Goal: Information Seeking & Learning: Learn about a topic

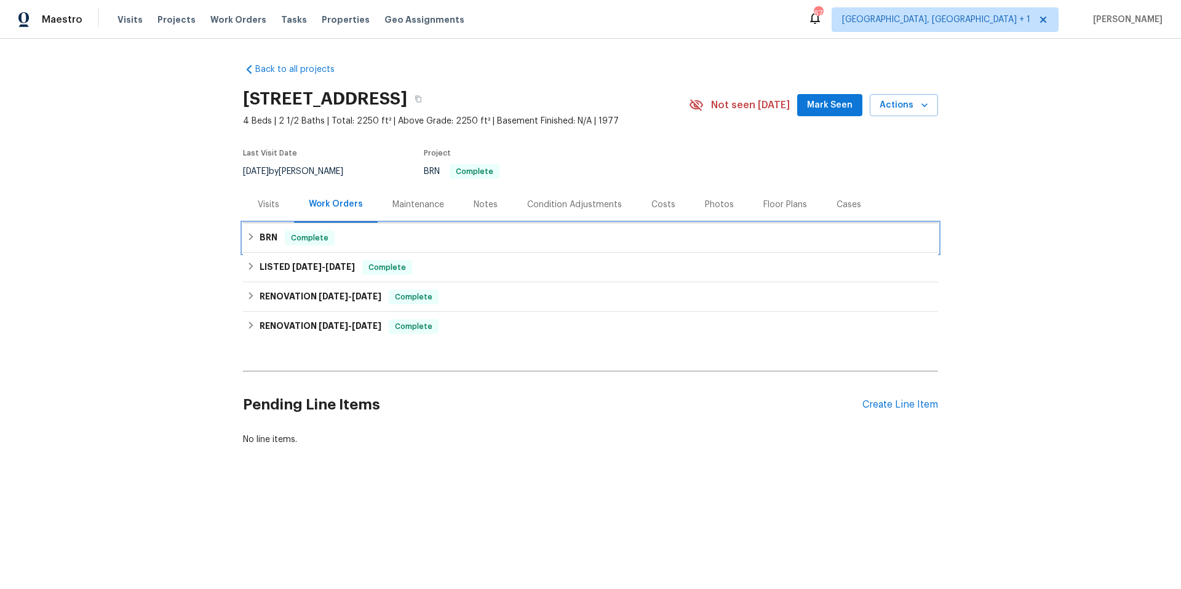
click at [469, 239] on div "BRN Complete" at bounding box center [591, 238] width 688 height 15
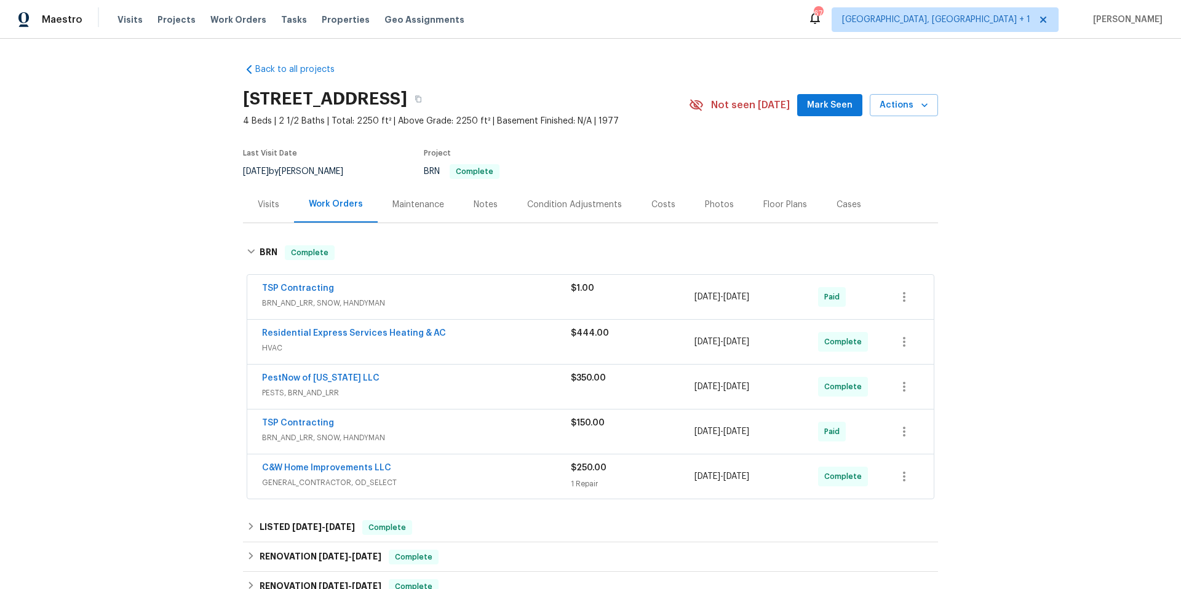
click at [468, 302] on span "BRN_AND_LRR, SNOW, HANDYMAN" at bounding box center [416, 303] width 309 height 12
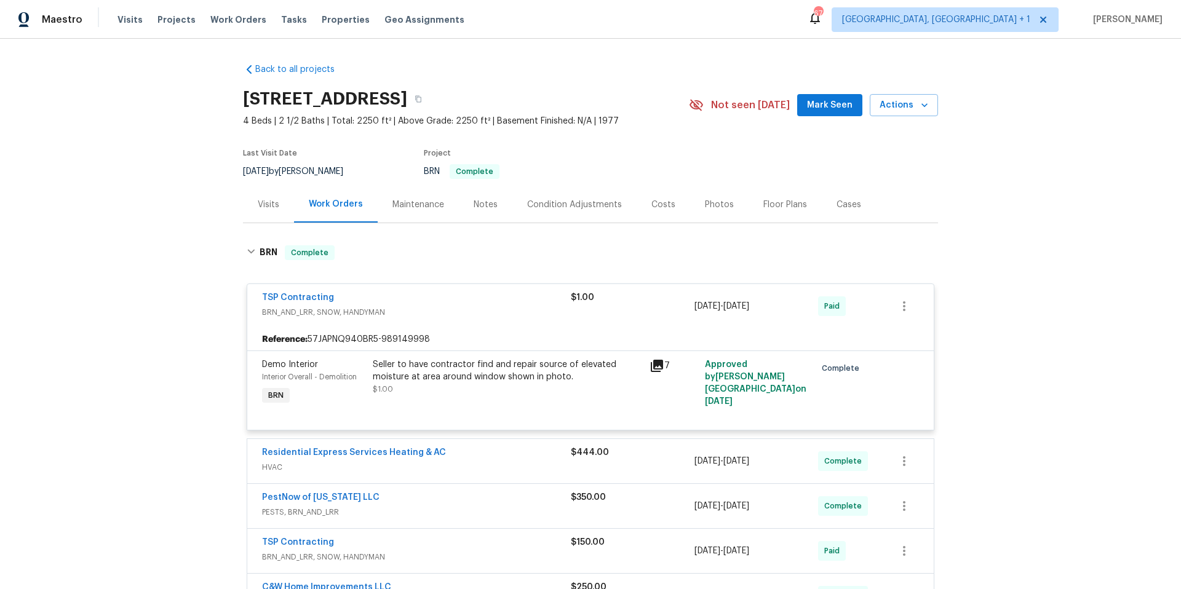
click at [468, 302] on div "TSP Contracting" at bounding box center [416, 299] width 309 height 15
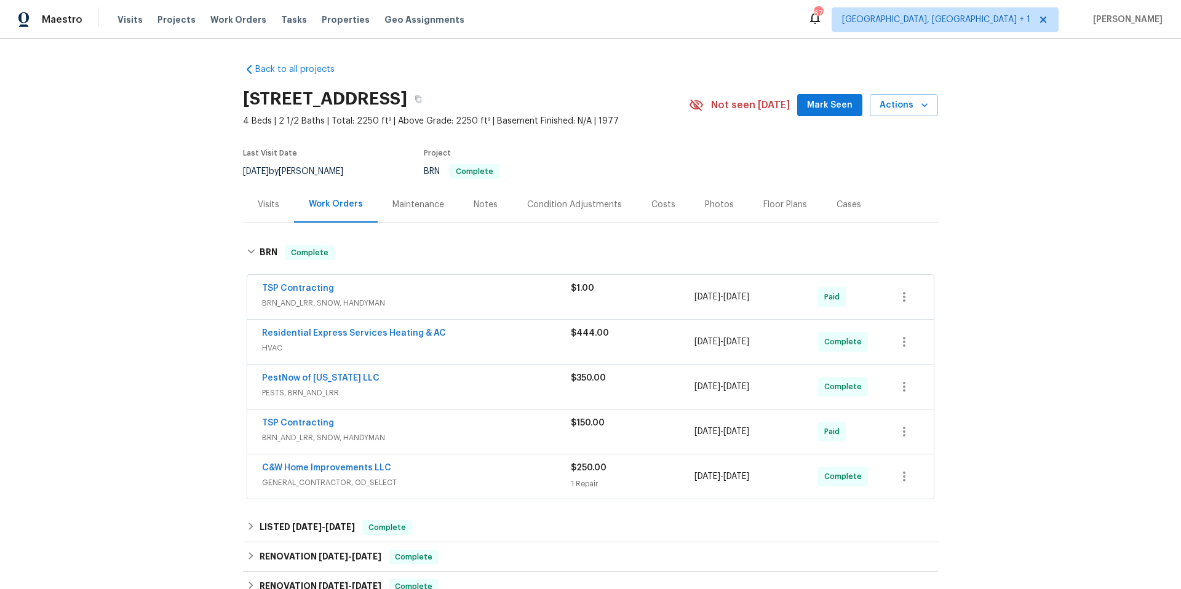
click at [473, 332] on div "Residential Express Services Heating & AC" at bounding box center [416, 334] width 309 height 15
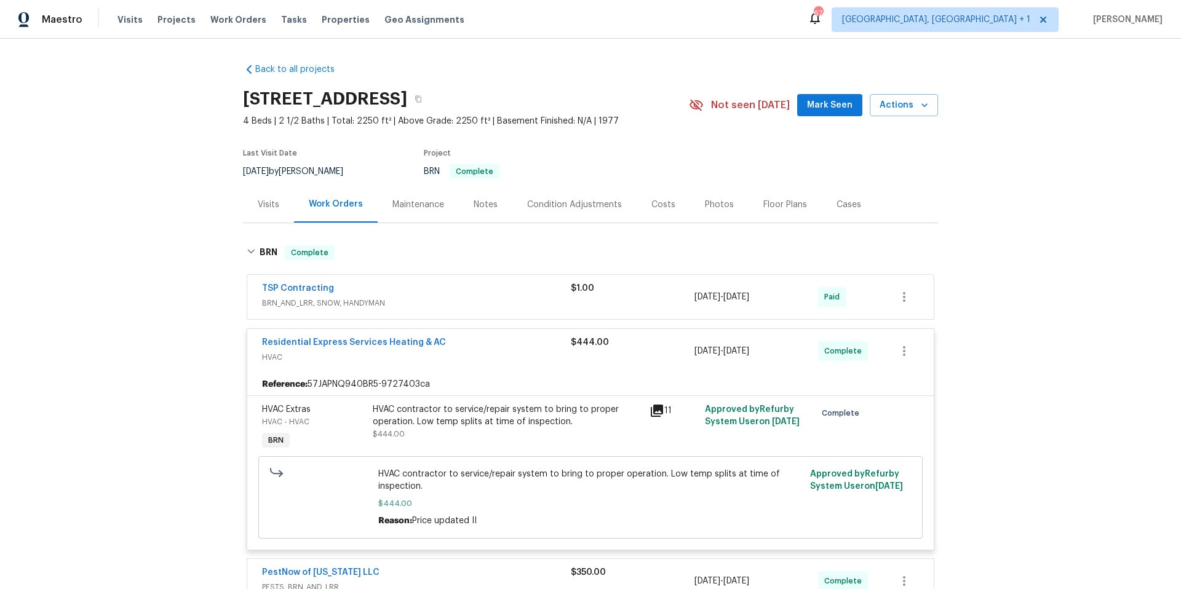
click at [473, 332] on div "Residential Express Services Heating & AC HVAC $444.00 8/13/2025 - 8/13/2025 Co…" at bounding box center [590, 351] width 687 height 44
click at [473, 341] on div "Residential Express Services Heating & AC" at bounding box center [416, 344] width 309 height 15
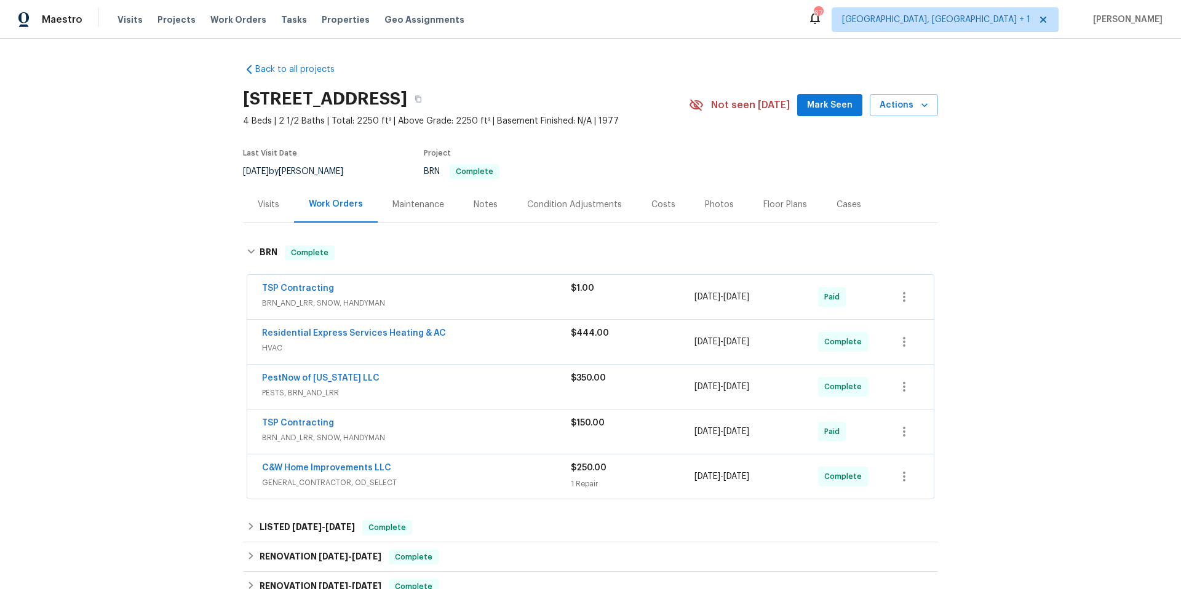
click at [480, 383] on div "PestNow of Virginia LLC" at bounding box center [416, 379] width 309 height 15
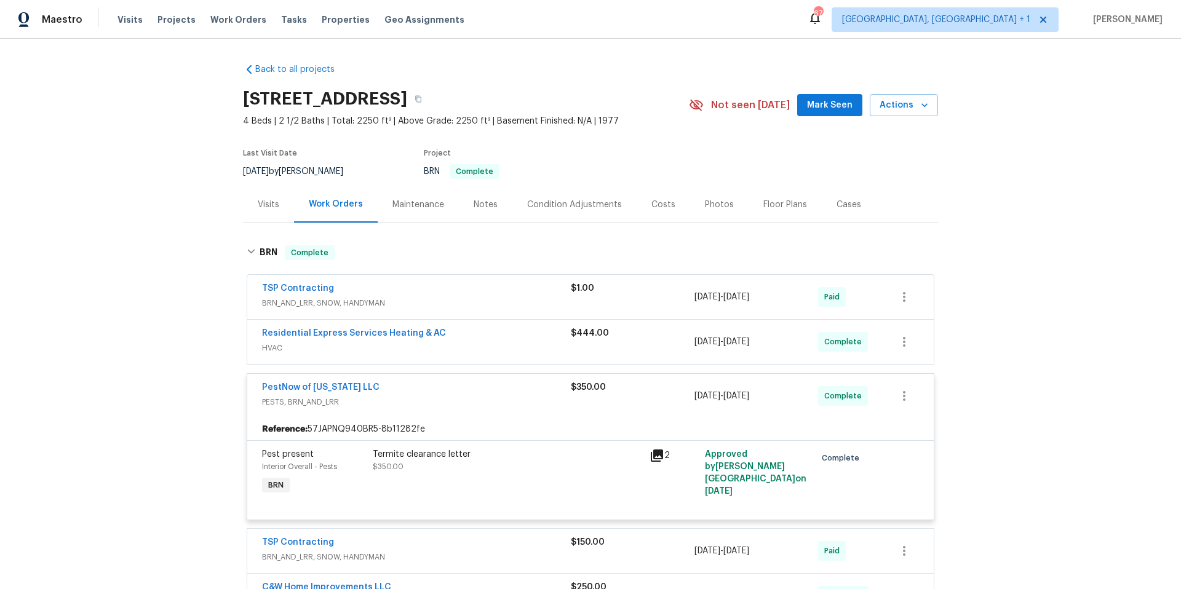
click at [480, 394] on div "PestNow of Virginia LLC" at bounding box center [416, 388] width 309 height 15
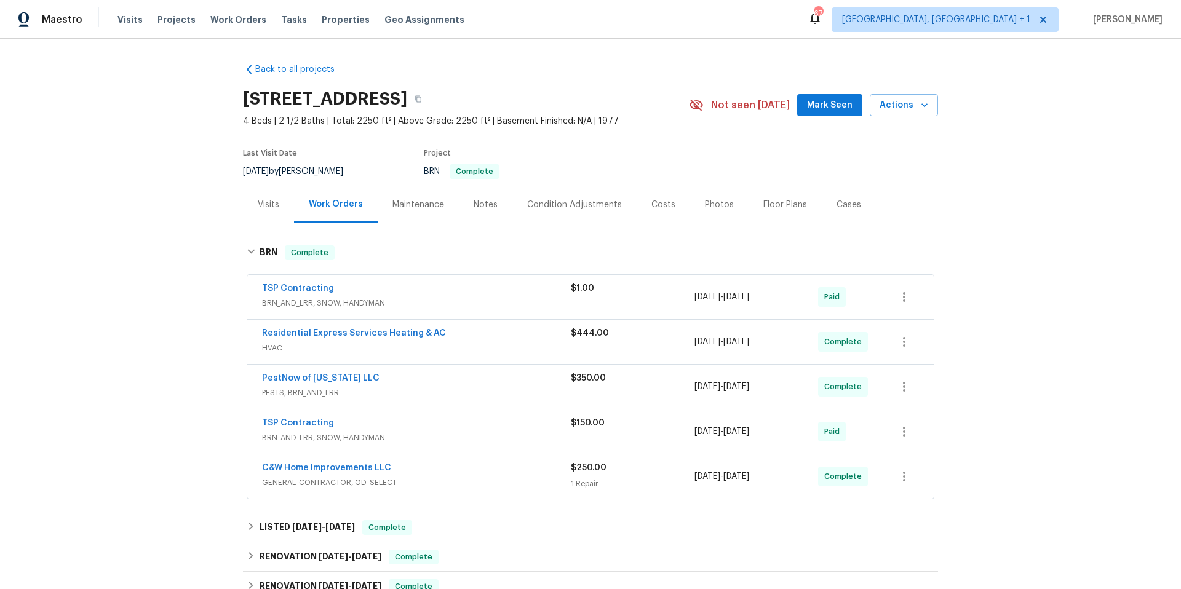
click at [481, 432] on span "BRN_AND_LRR, SNOW, HANDYMAN" at bounding box center [416, 438] width 309 height 12
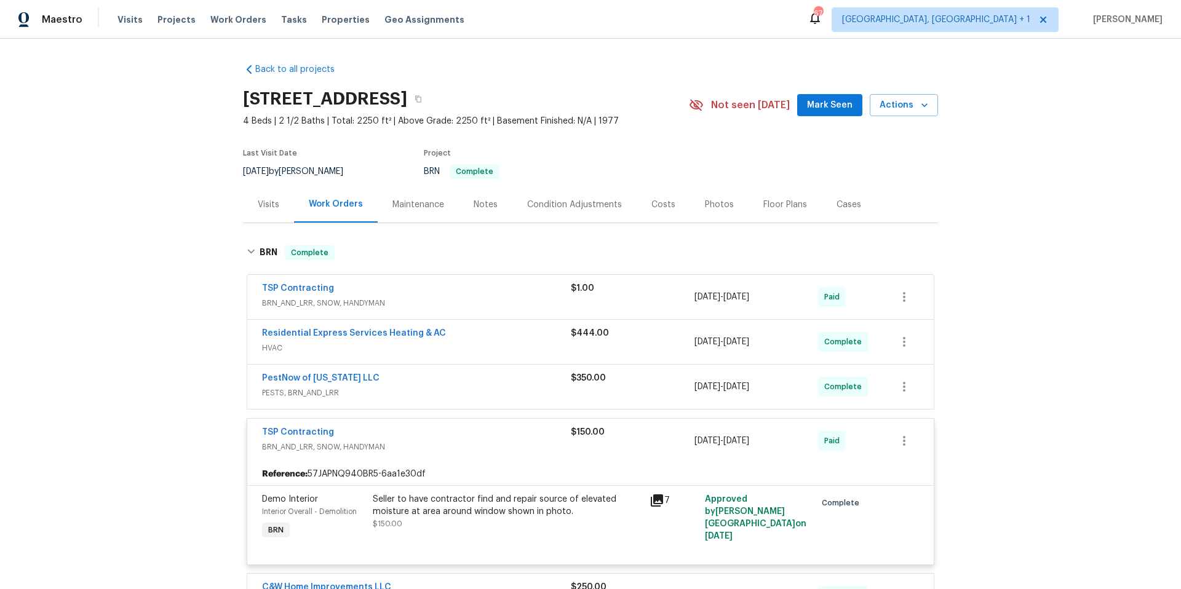
scroll to position [106, 0]
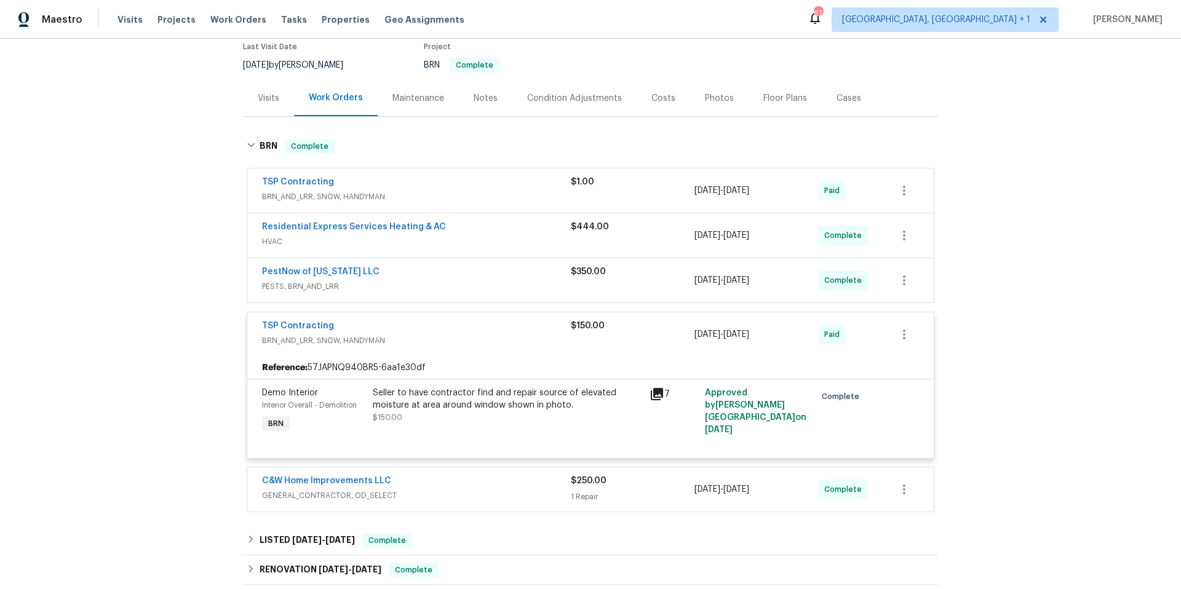
click at [480, 324] on div "TSP Contracting" at bounding box center [416, 327] width 309 height 15
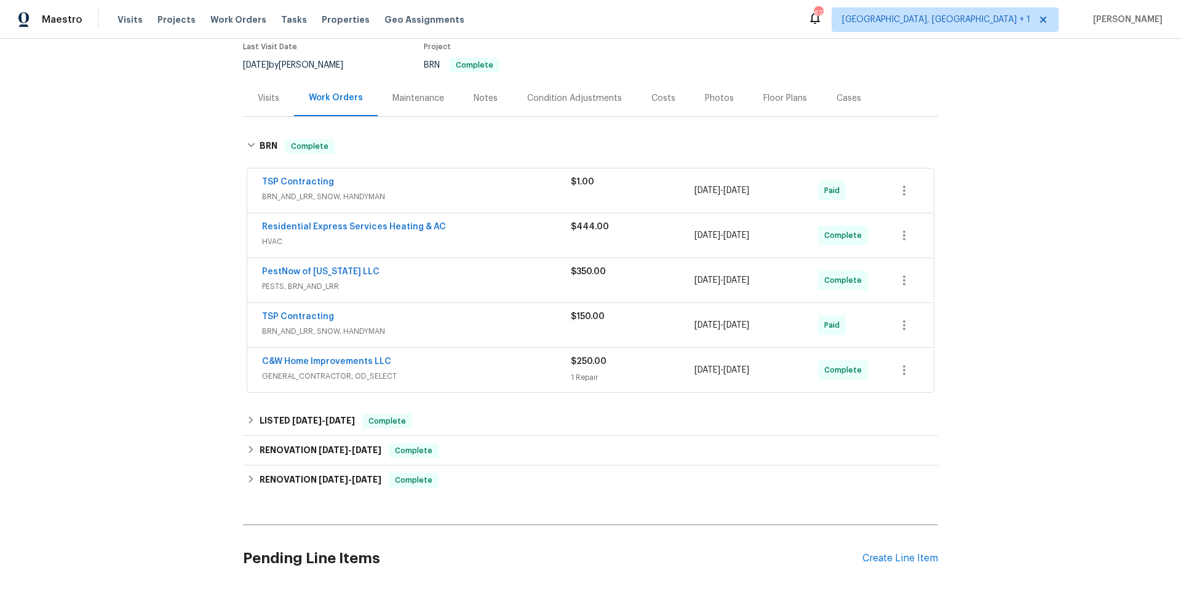
click at [476, 371] on span "GENERAL_CONTRACTOR, OD_SELECT" at bounding box center [416, 376] width 309 height 12
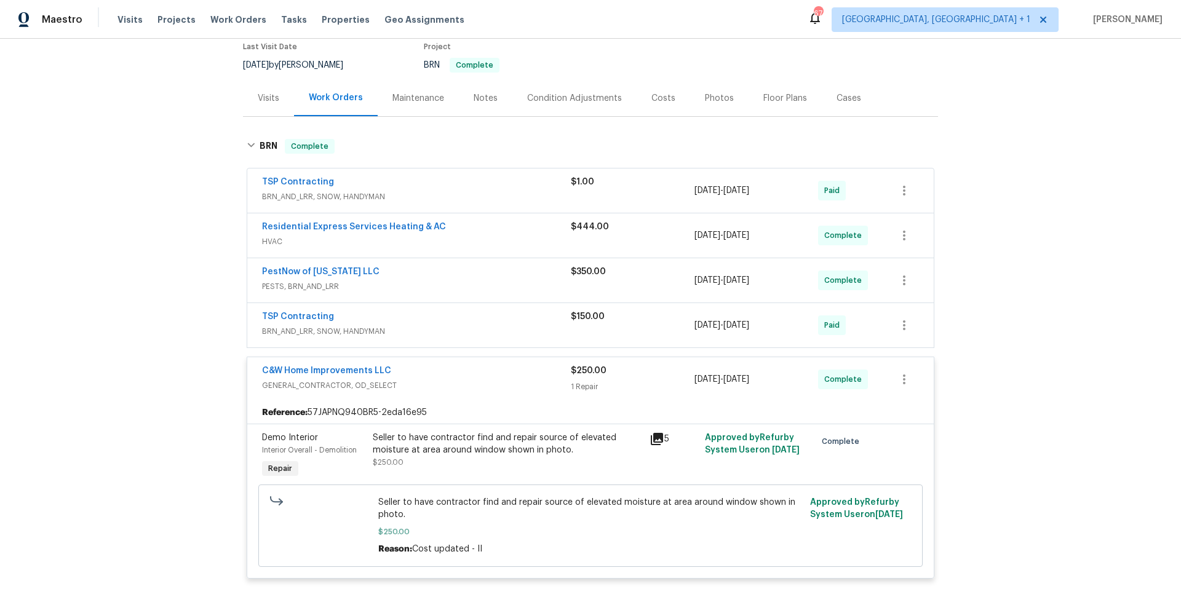
click at [476, 371] on div "C&W Home Improvements LLC" at bounding box center [416, 372] width 309 height 15
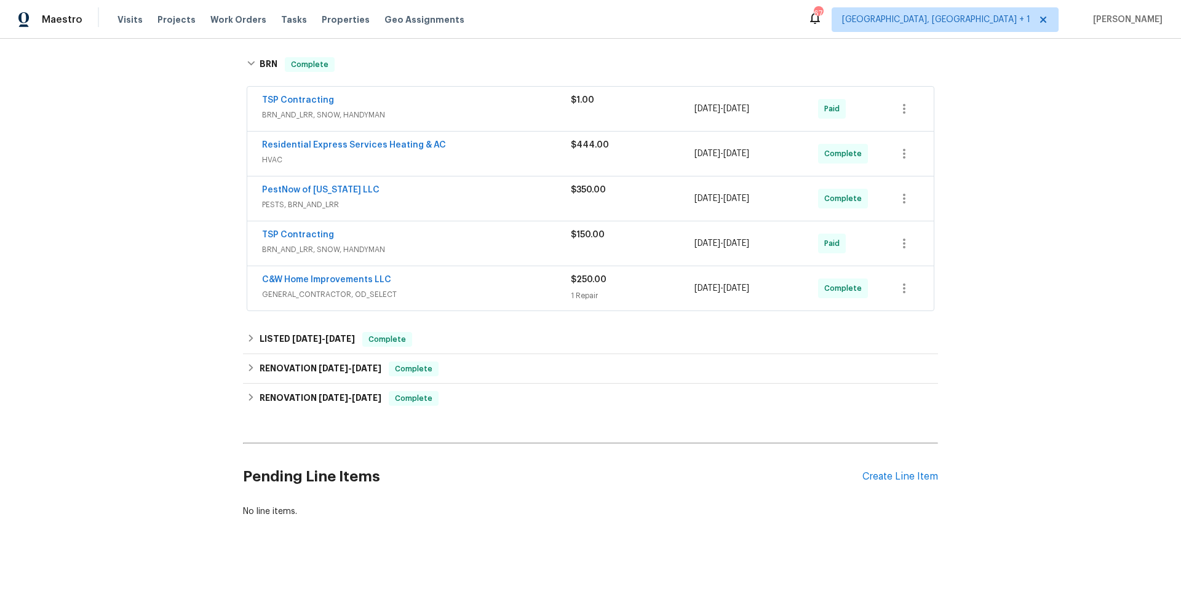
scroll to position [191, 0]
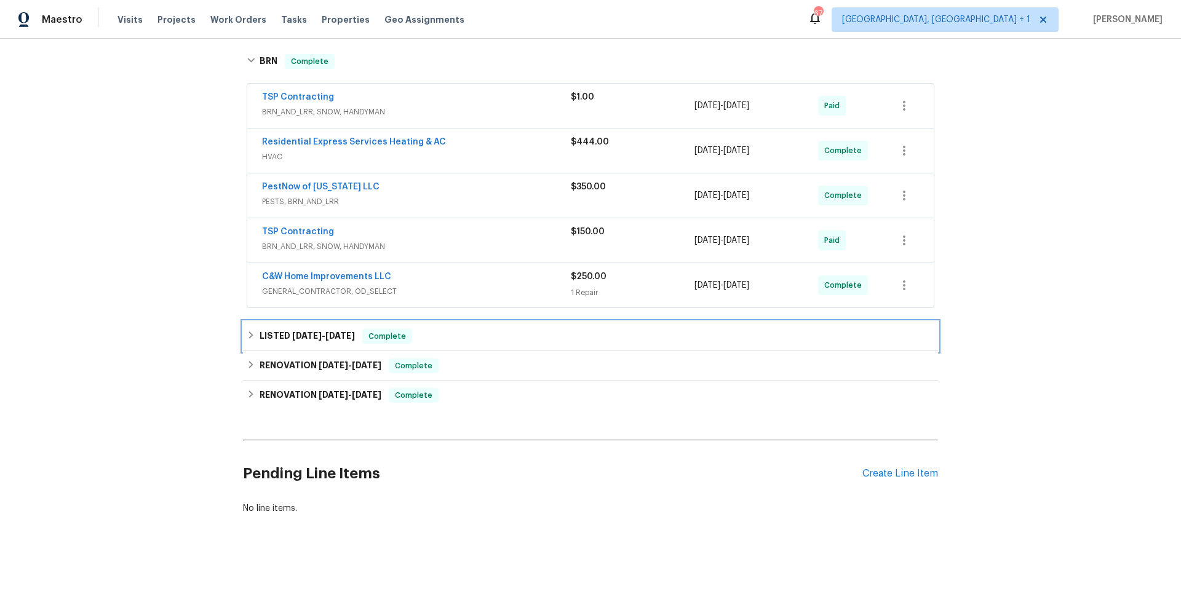
click at [443, 342] on div "LISTED 7/29/25 - 7/30/25 Complete" at bounding box center [591, 336] width 688 height 15
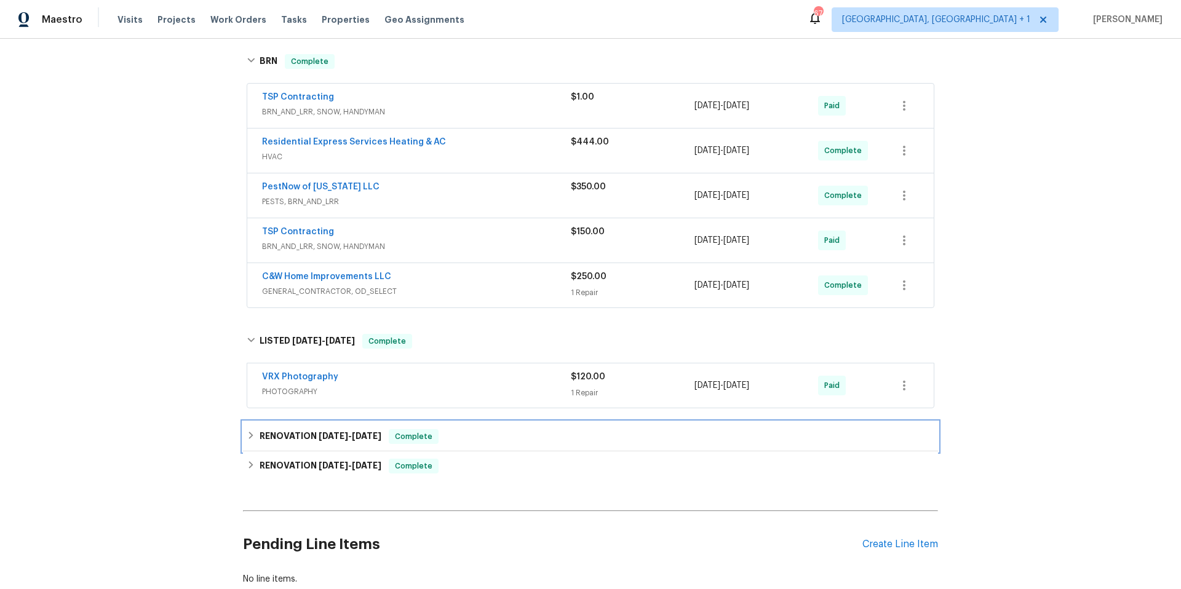
click at [460, 440] on div "RENOVATION 7/21/25 - 7/21/25 Complete" at bounding box center [591, 436] width 688 height 15
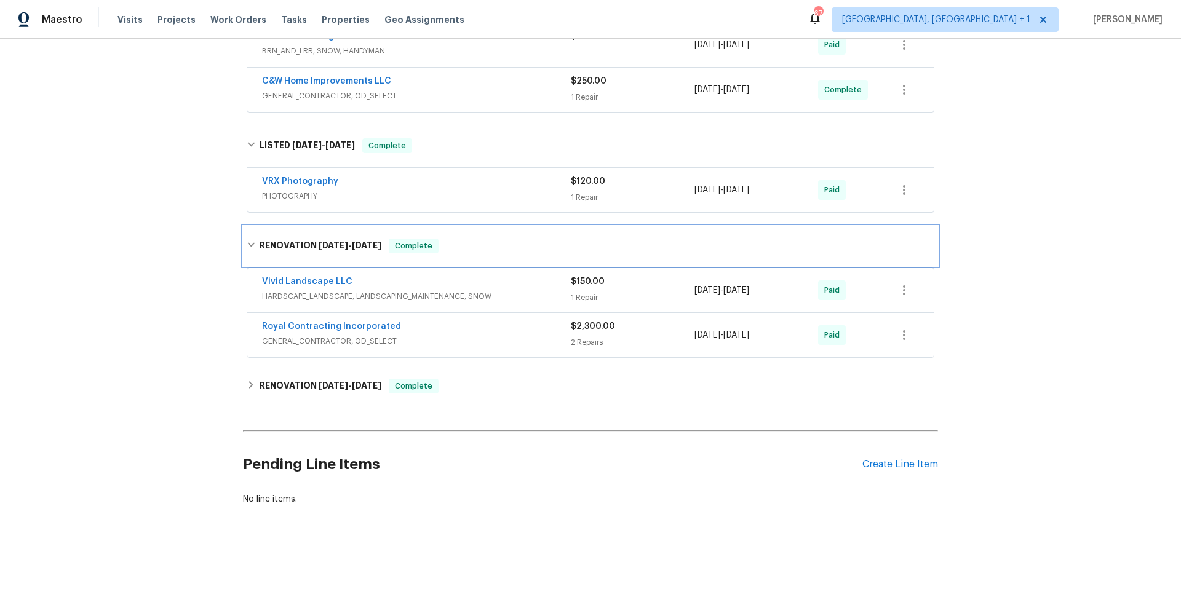
scroll to position [396, 0]
click at [467, 321] on div "Royal Contracting Incorporated" at bounding box center [416, 328] width 309 height 15
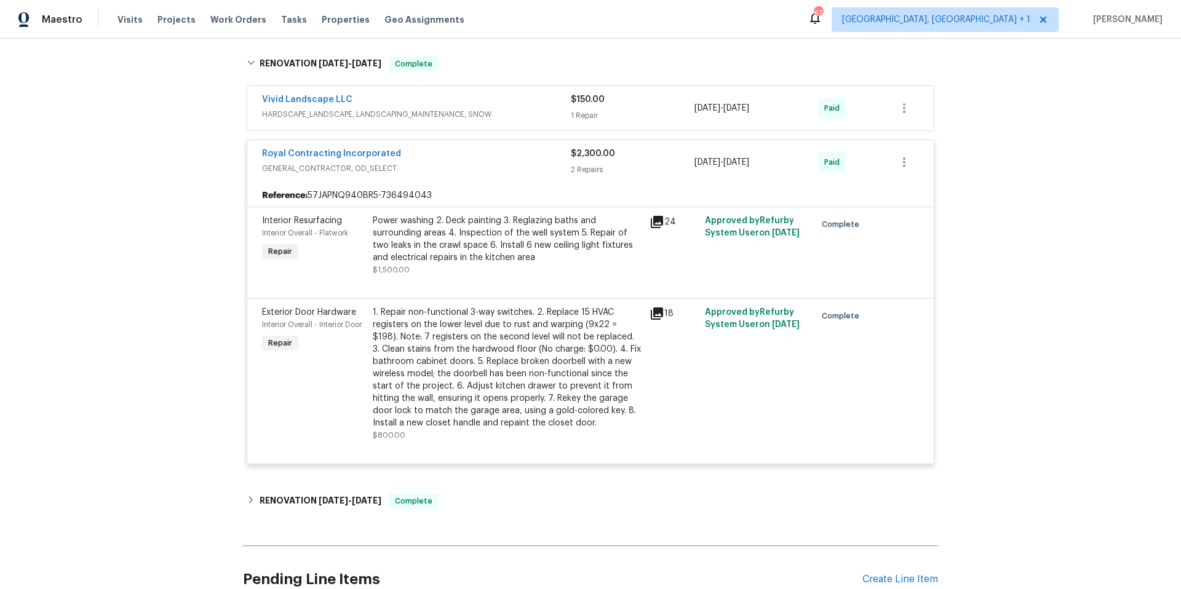
scroll to position [653, 0]
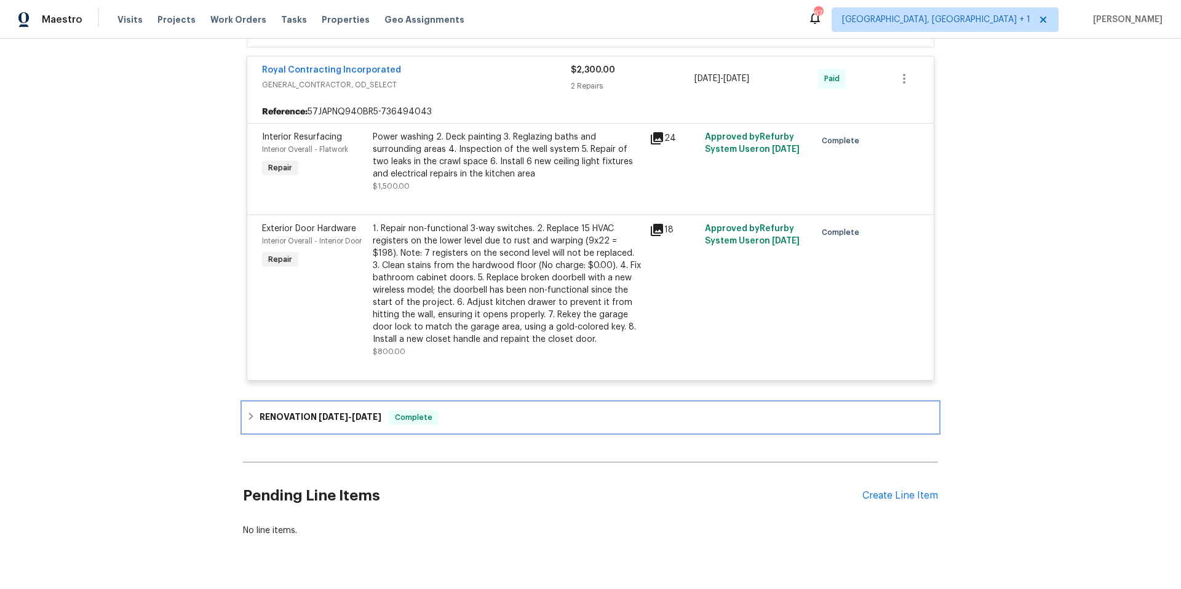
click at [461, 425] on div "RENOVATION 6/9/25 - 7/5/25 Complete" at bounding box center [591, 417] width 688 height 15
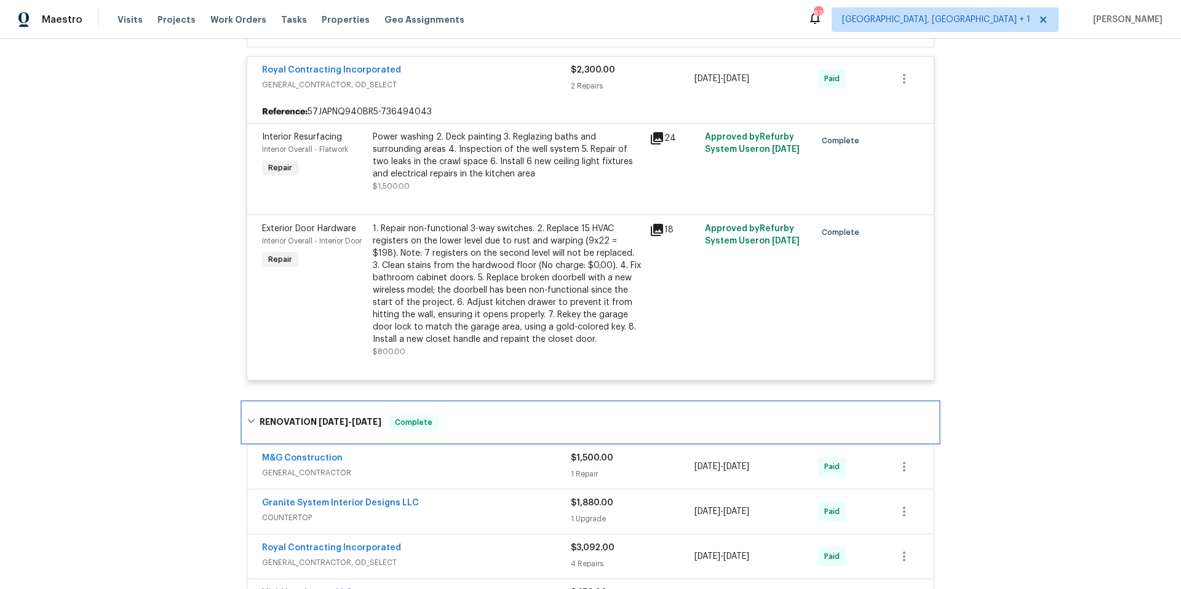
scroll to position [887, 0]
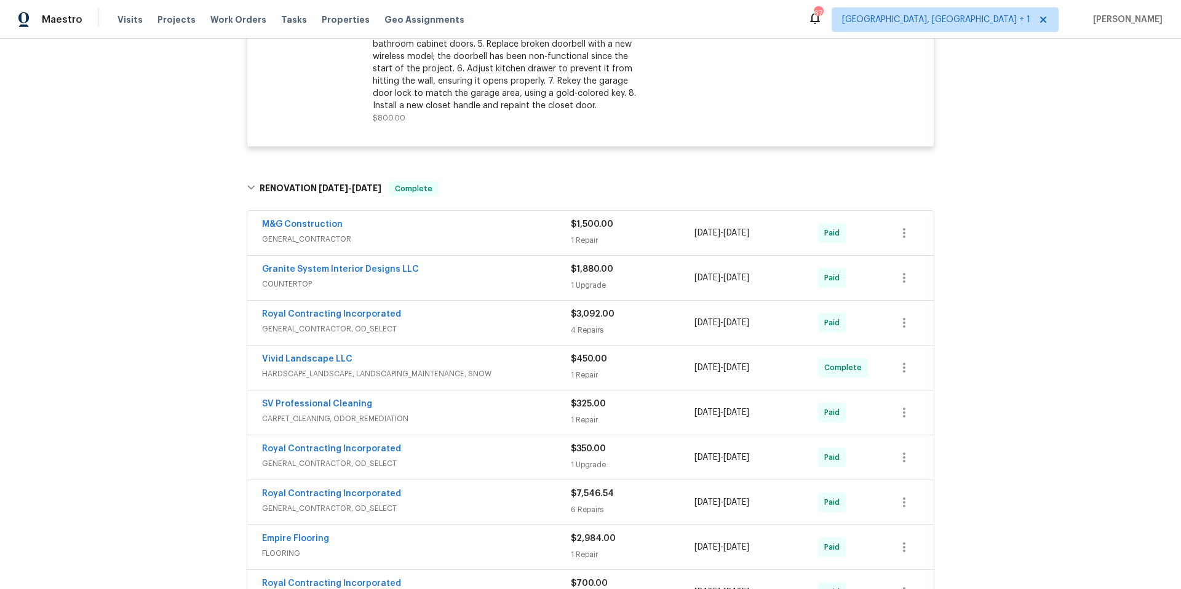
click at [477, 236] on span "GENERAL_CONTRACTOR" at bounding box center [416, 239] width 309 height 12
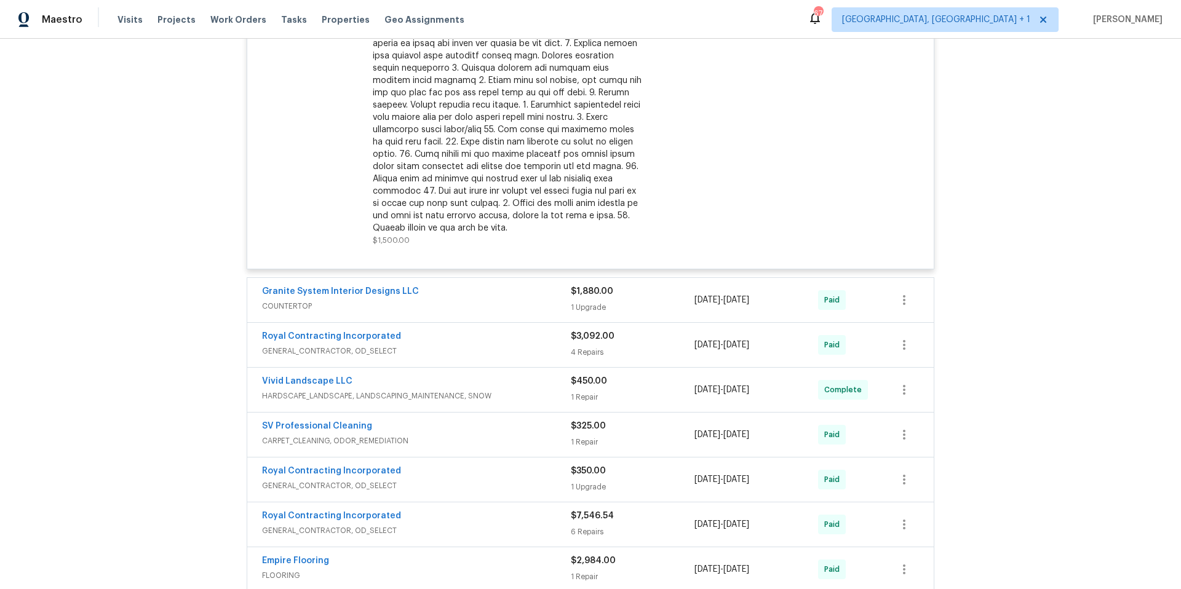
scroll to position [949, 0]
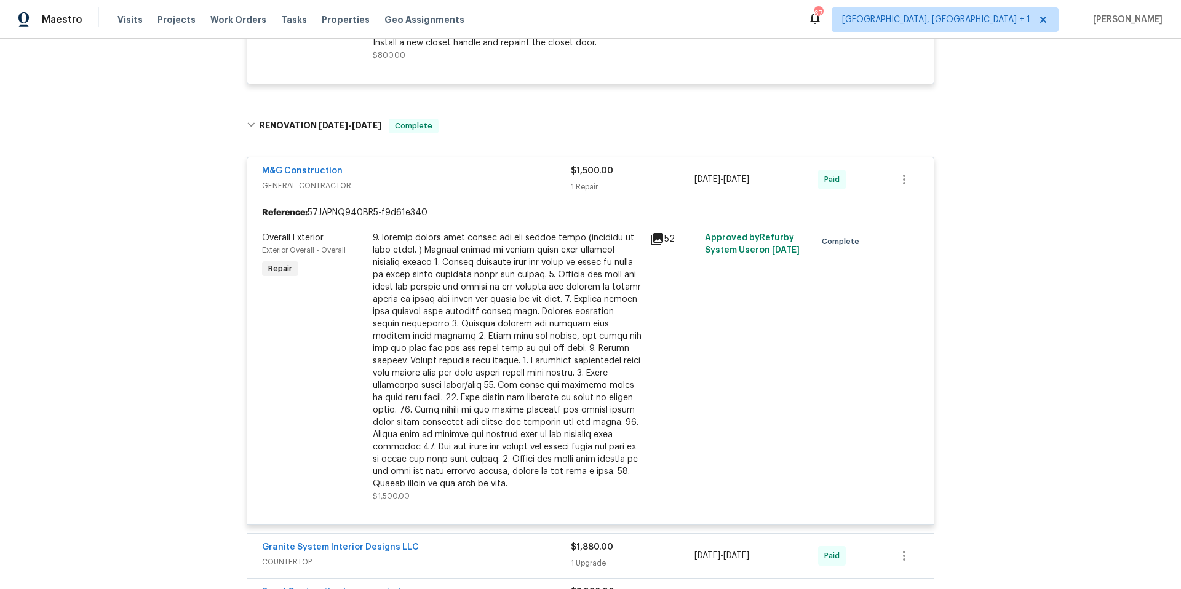
click at [478, 177] on div "M&G Construction" at bounding box center [416, 172] width 309 height 15
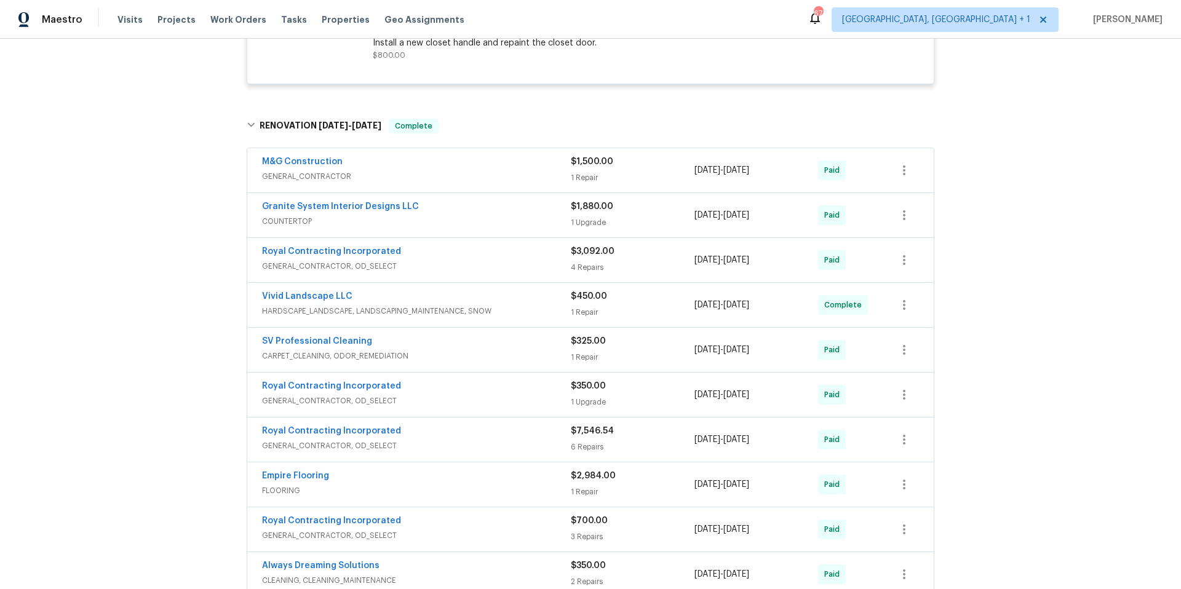
click at [467, 258] on div "Royal Contracting Incorporated" at bounding box center [416, 253] width 309 height 15
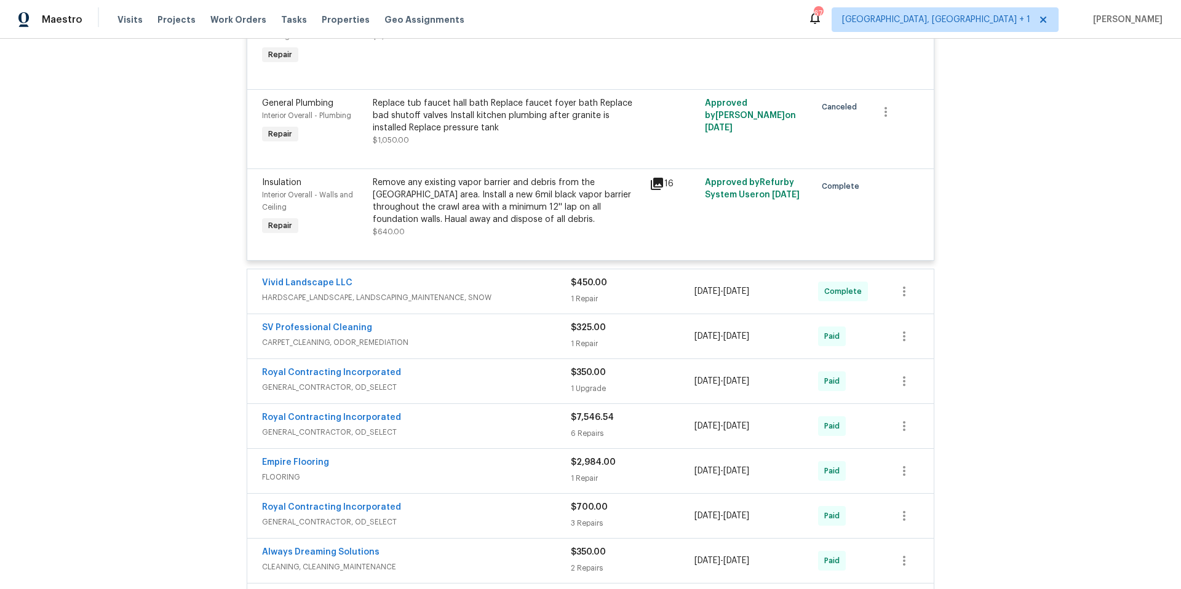
scroll to position [1407, 0]
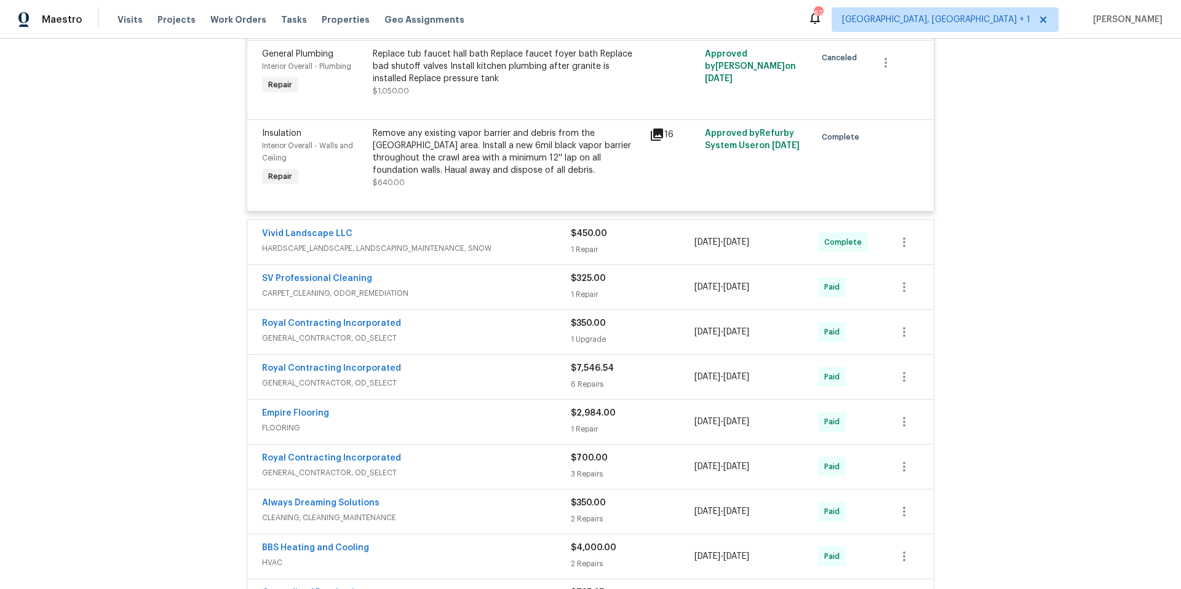
click at [538, 247] on span "HARDSCAPE_LANDSCAPE, LANDSCAPING_MAINTENANCE, SNOW" at bounding box center [416, 248] width 309 height 12
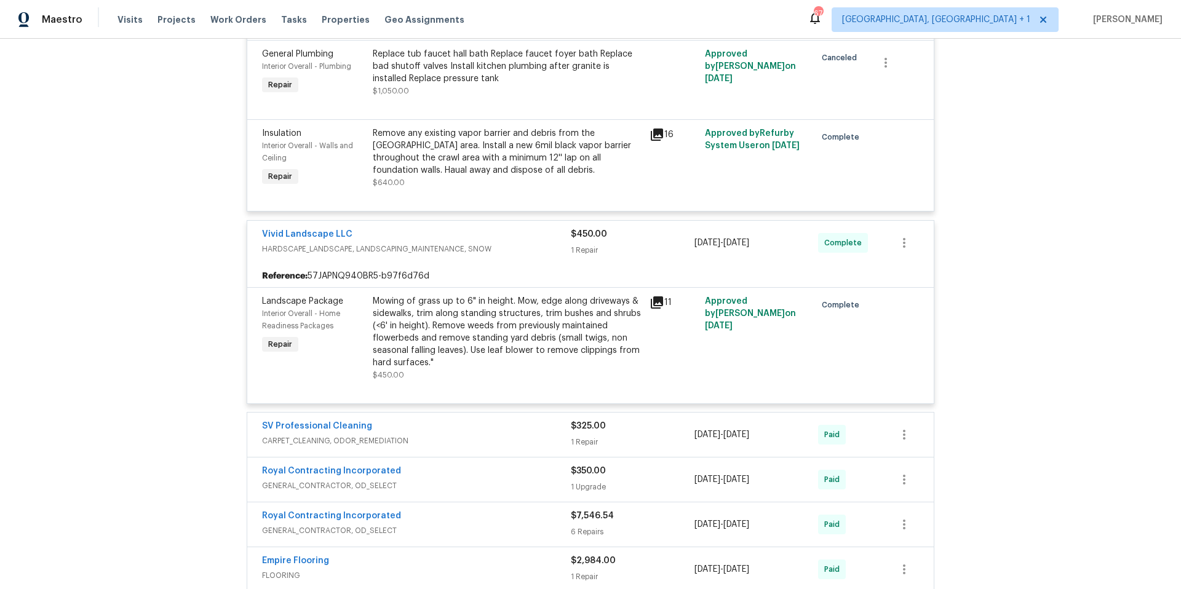
click at [538, 247] on span "HARDSCAPE_LANDSCAPE, LANDSCAPING_MAINTENANCE, SNOW" at bounding box center [416, 249] width 309 height 12
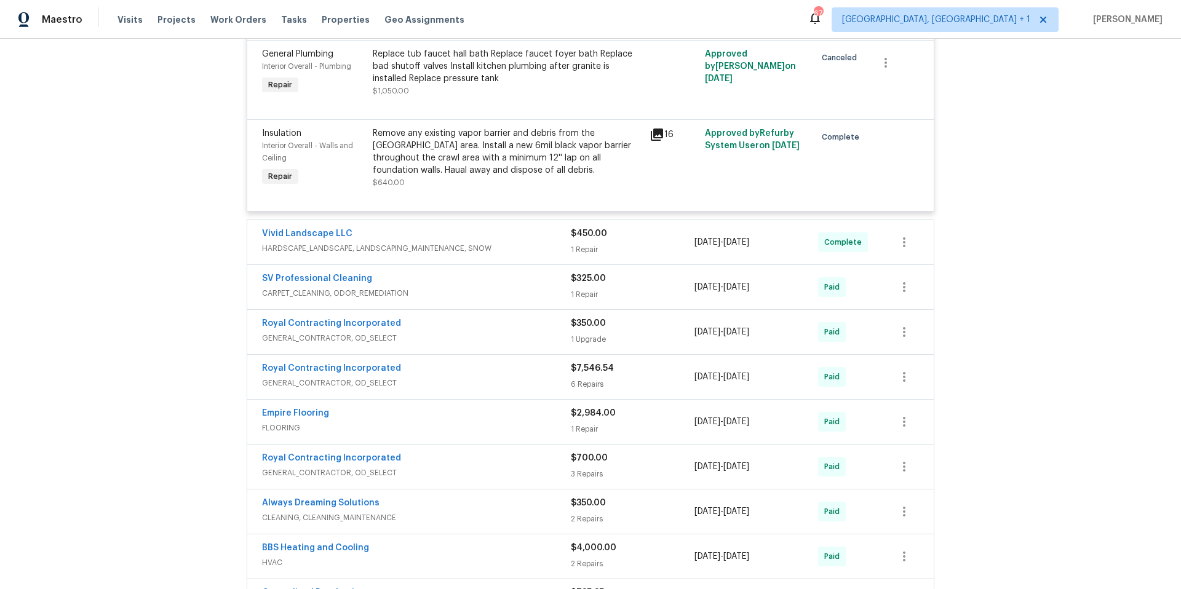
click at [509, 322] on div "Royal Contracting Incorporated" at bounding box center [416, 325] width 309 height 15
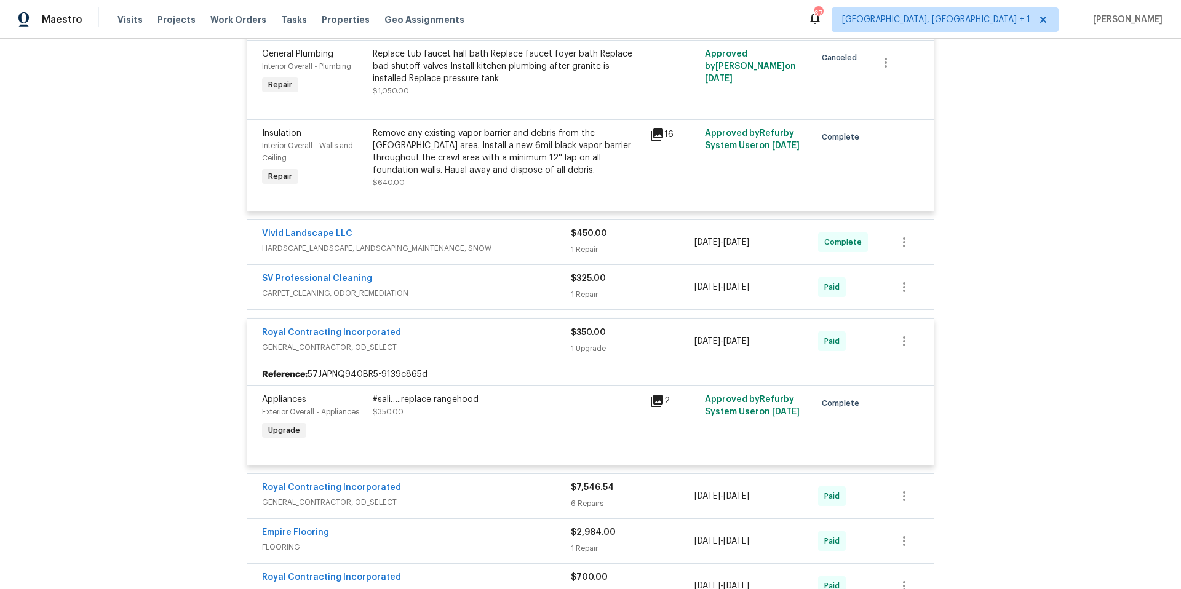
click at [505, 332] on div "Royal Contracting Incorporated" at bounding box center [416, 334] width 309 height 15
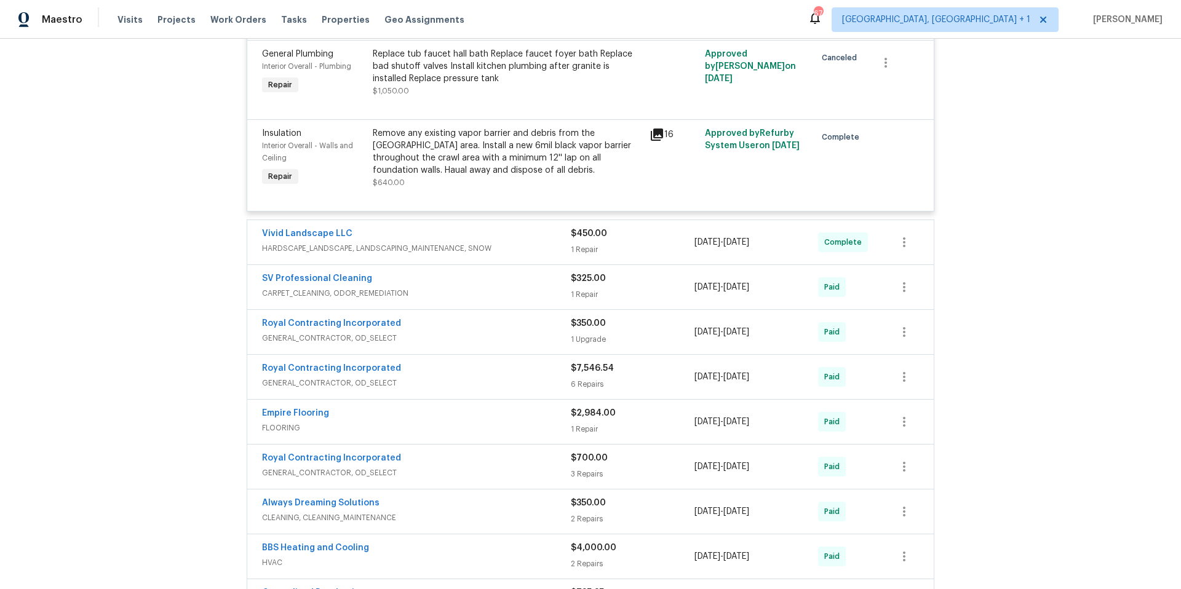
click at [505, 372] on div "Royal Contracting Incorporated" at bounding box center [416, 369] width 309 height 15
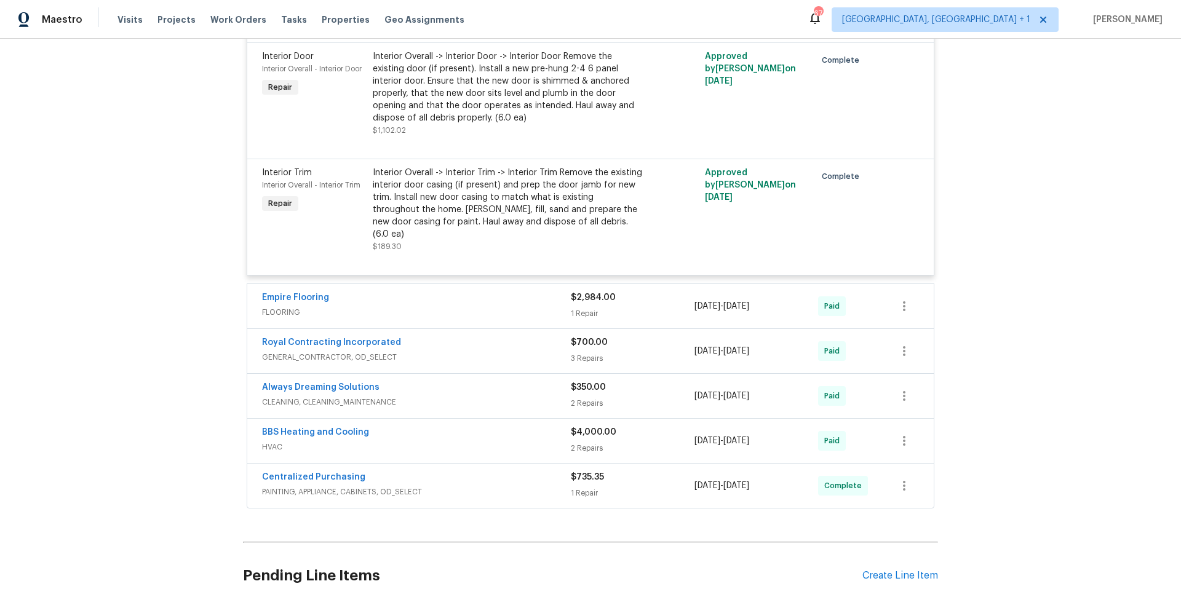
scroll to position [2201, 0]
click at [469, 334] on div "Royal Contracting Incorporated" at bounding box center [416, 341] width 309 height 15
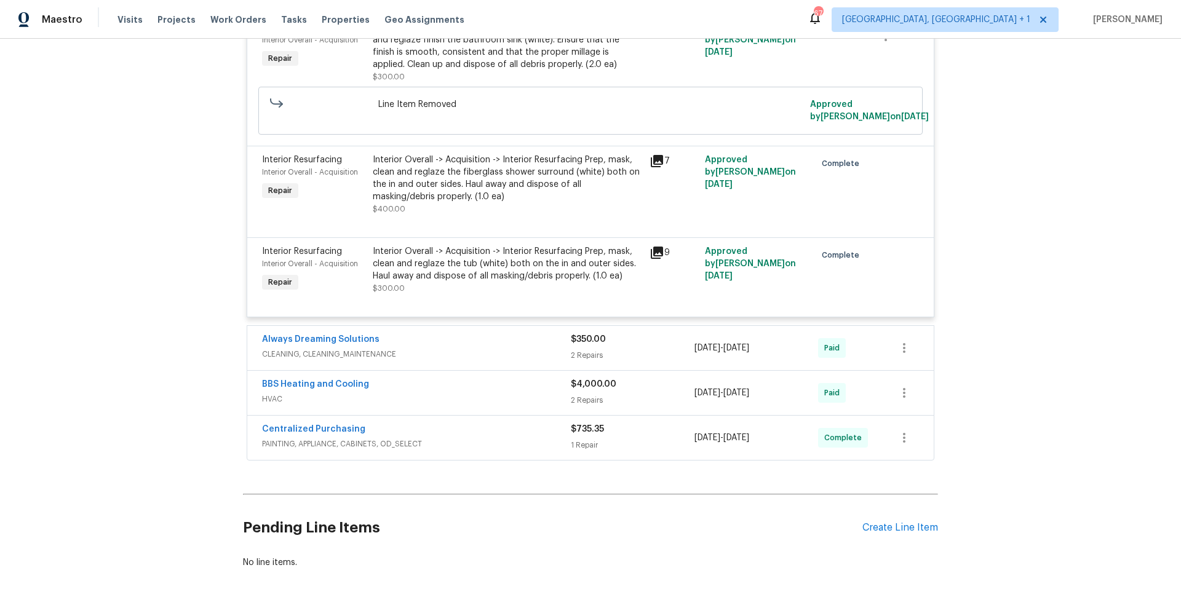
scroll to position [2600, 0]
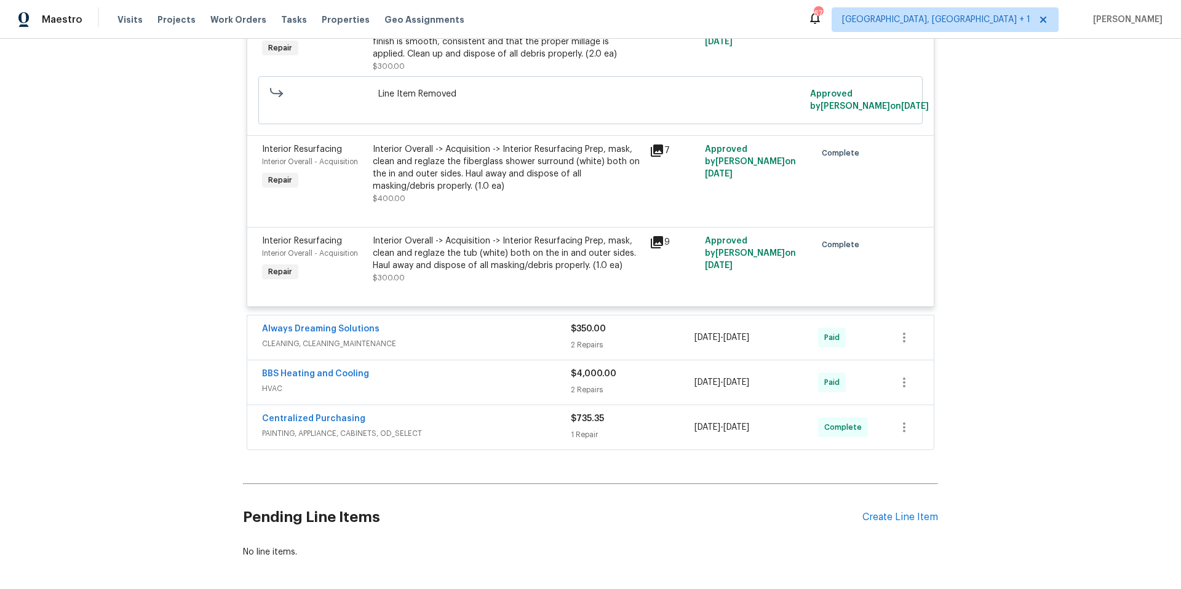
click at [468, 335] on div "Always Dreaming Solutions" at bounding box center [416, 330] width 309 height 15
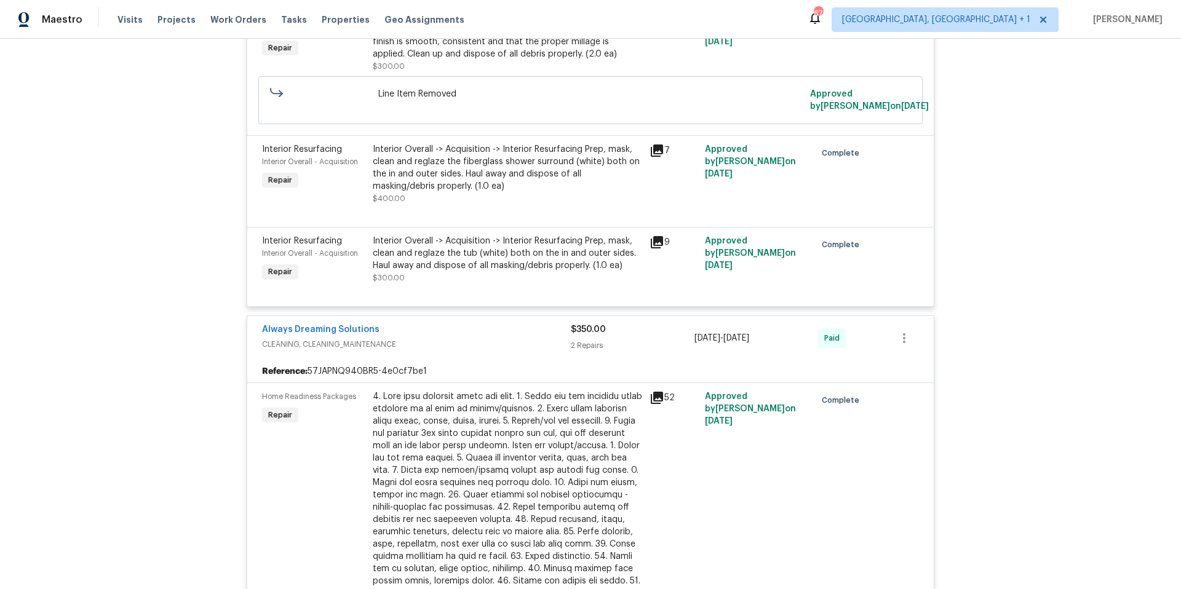
click at [468, 335] on div "Always Dreaming Solutions" at bounding box center [416, 331] width 309 height 15
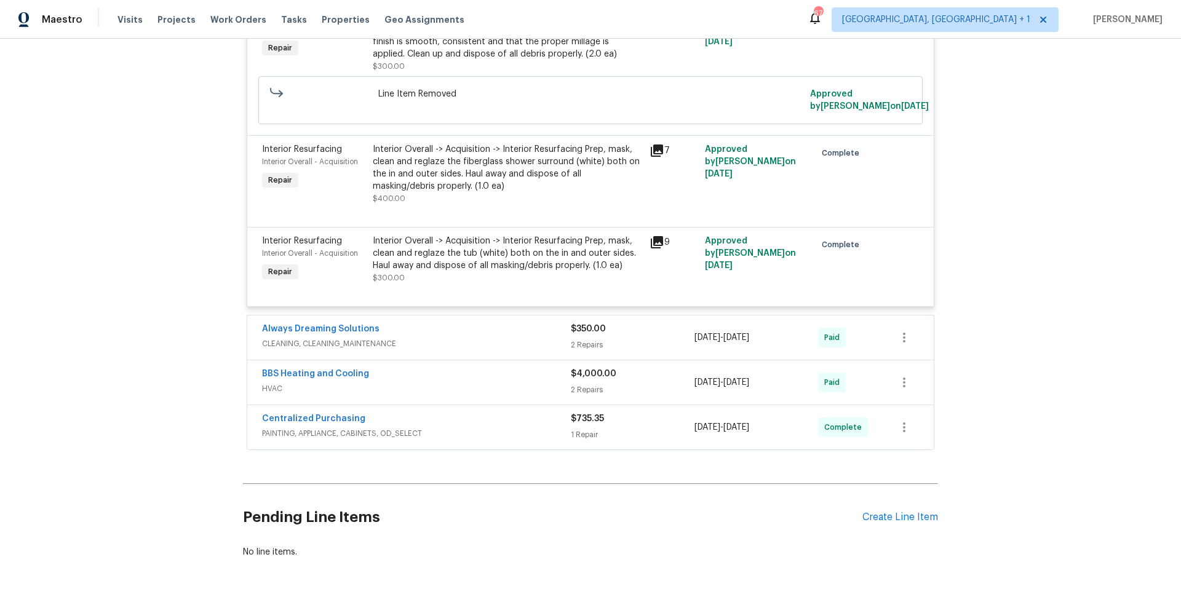
click at [468, 379] on div "BBS Heating and Cooling" at bounding box center [416, 375] width 309 height 15
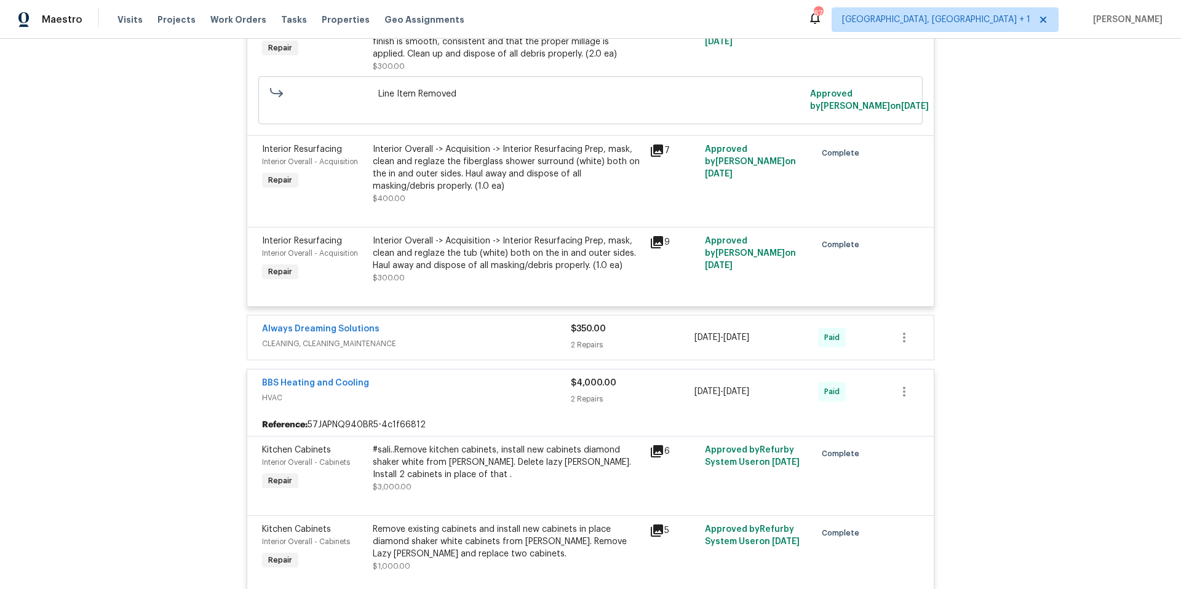
scroll to position [2825, 0]
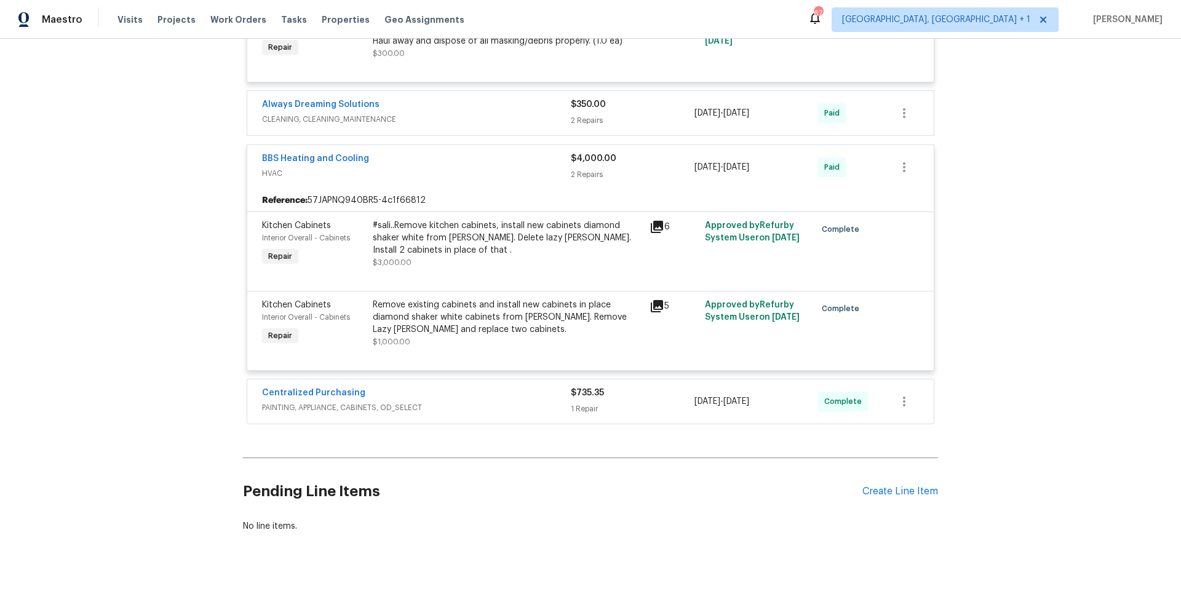
click at [464, 393] on div "Centralized Purchasing" at bounding box center [416, 394] width 309 height 15
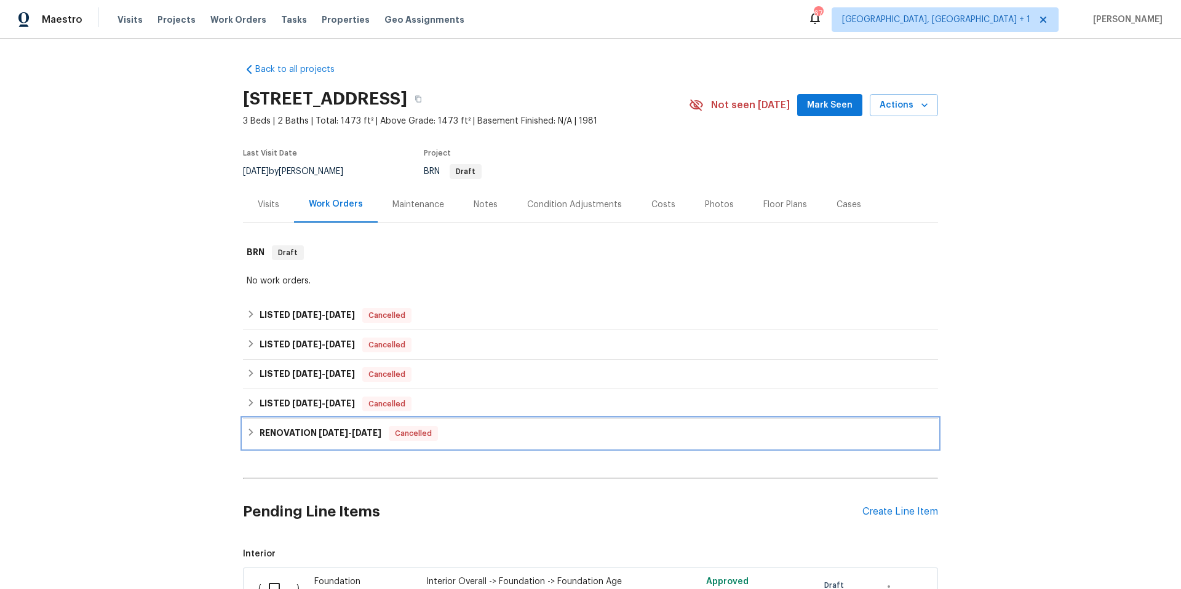
click at [505, 434] on div "RENOVATION 12/20/24 - 1/16/25 Cancelled" at bounding box center [591, 433] width 688 height 15
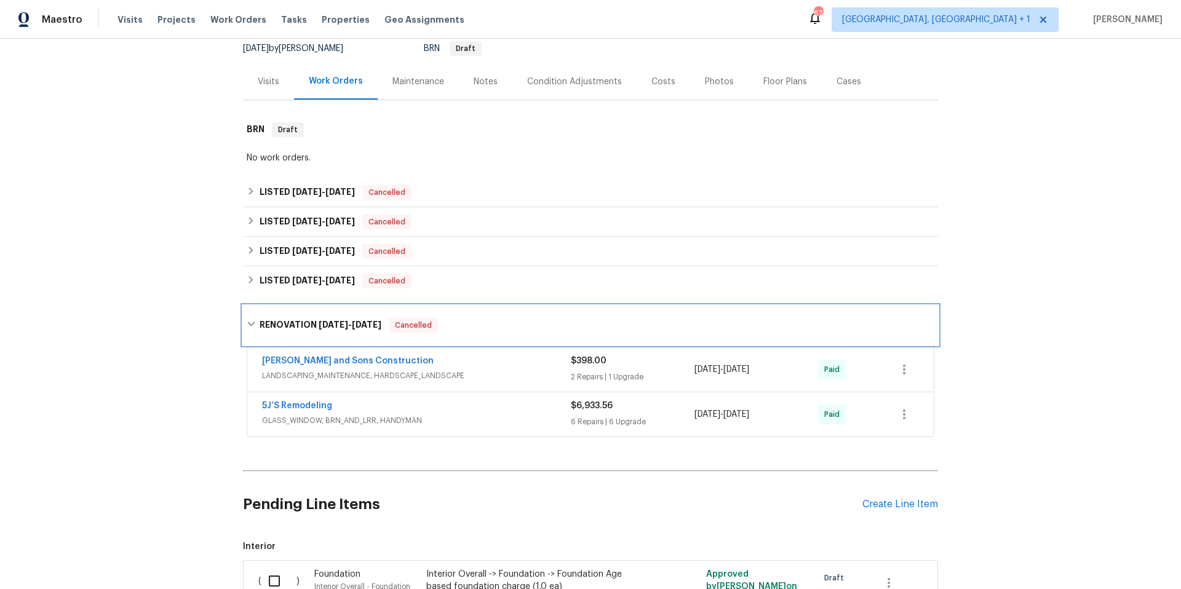
scroll to position [58, 0]
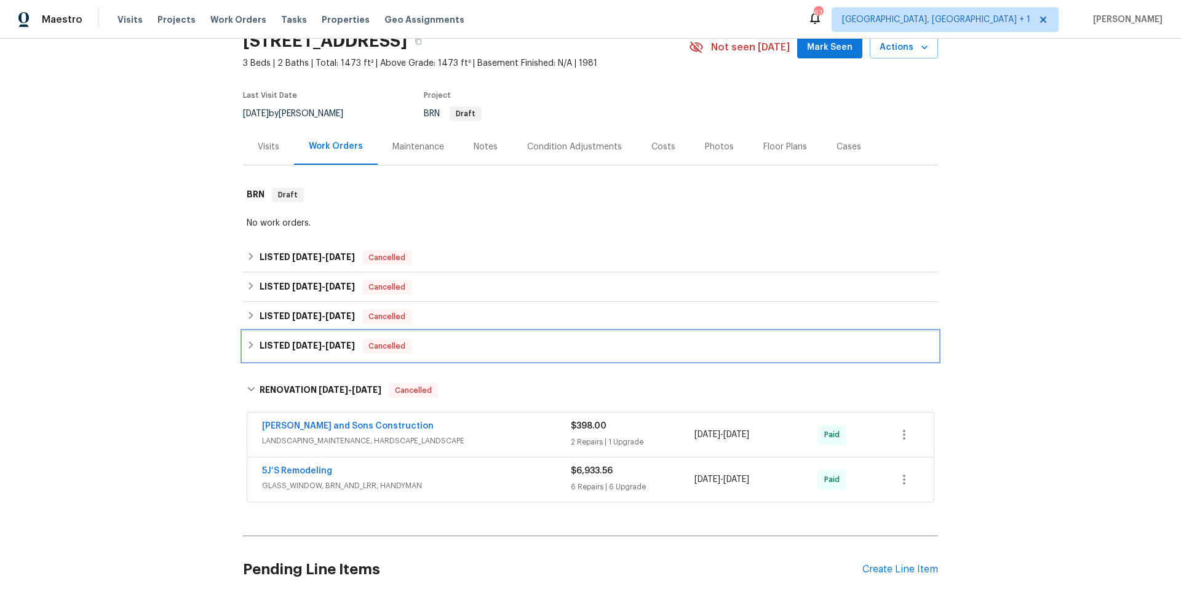
click at [464, 346] on div "LISTED 2/27/25 - 2/28/25 Cancelled" at bounding box center [591, 346] width 688 height 15
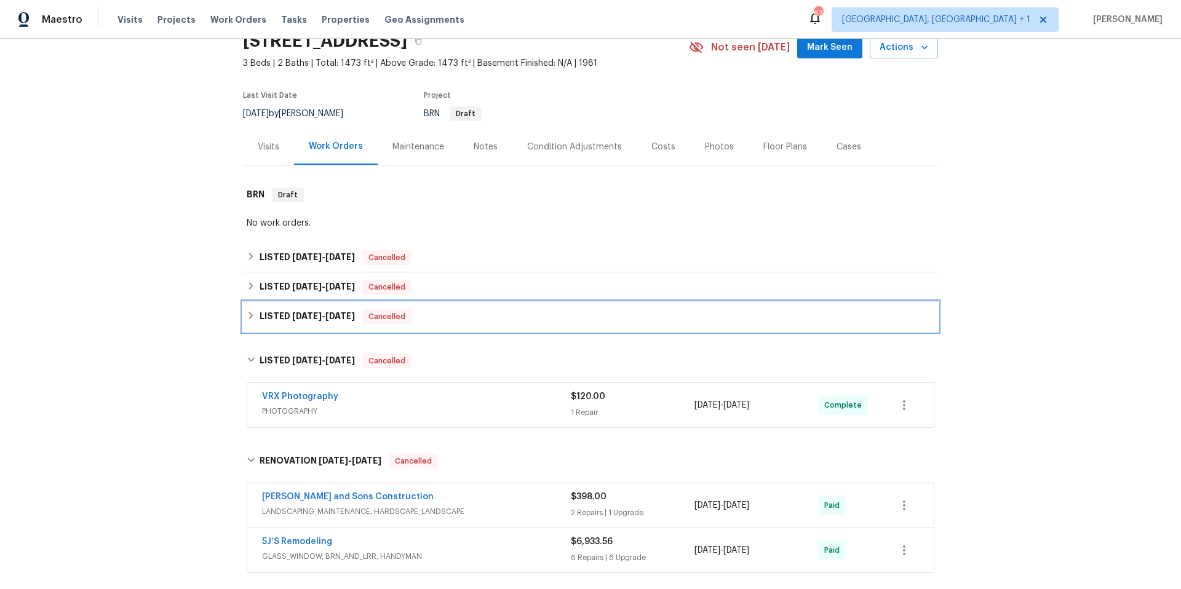
click at [485, 314] on div "LISTED 3/25/25 - 3/27/25 Cancelled" at bounding box center [591, 317] width 688 height 15
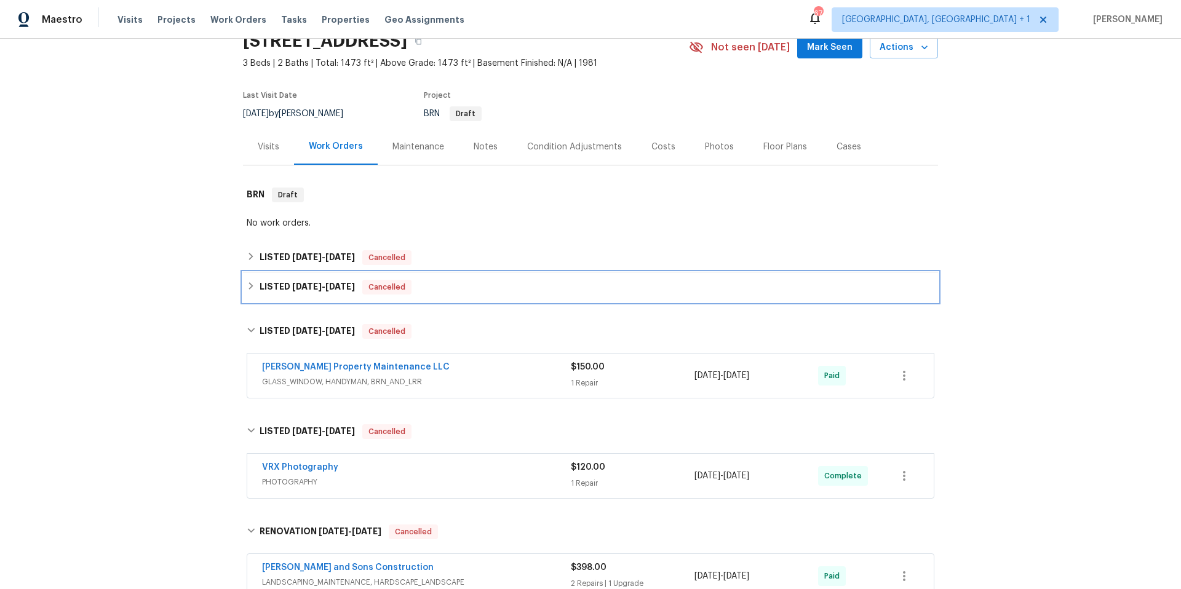
click at [491, 284] on div "LISTED 5/31/25 - 6/3/25 Cancelled" at bounding box center [591, 287] width 688 height 15
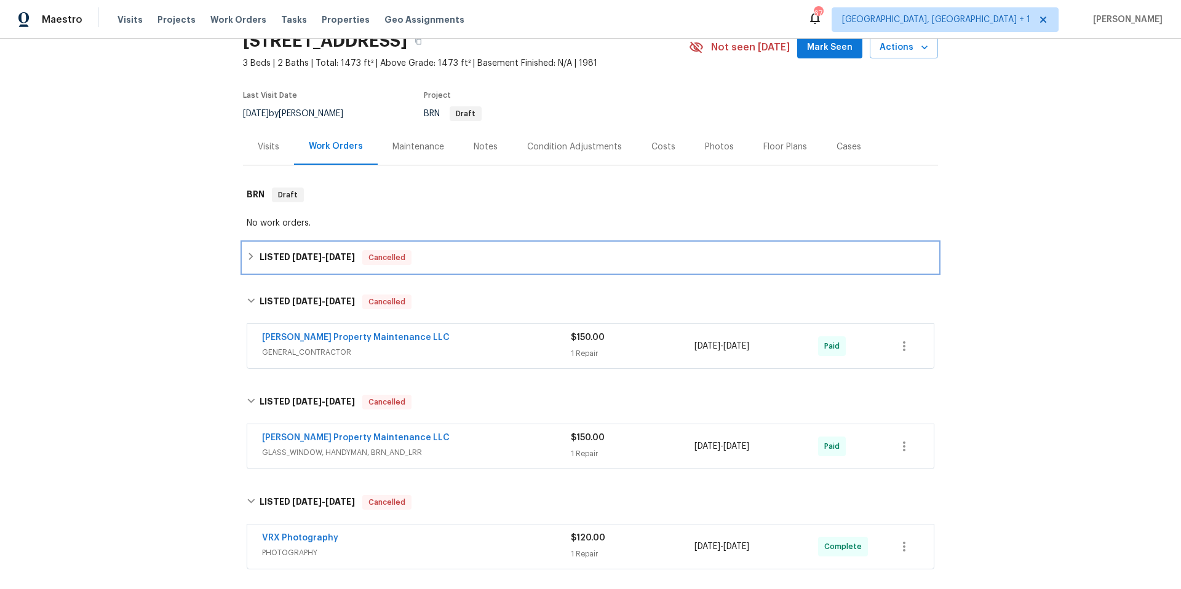
click at [492, 265] on div "LISTED 8/28/25 - 9/2/25 Cancelled" at bounding box center [591, 257] width 688 height 15
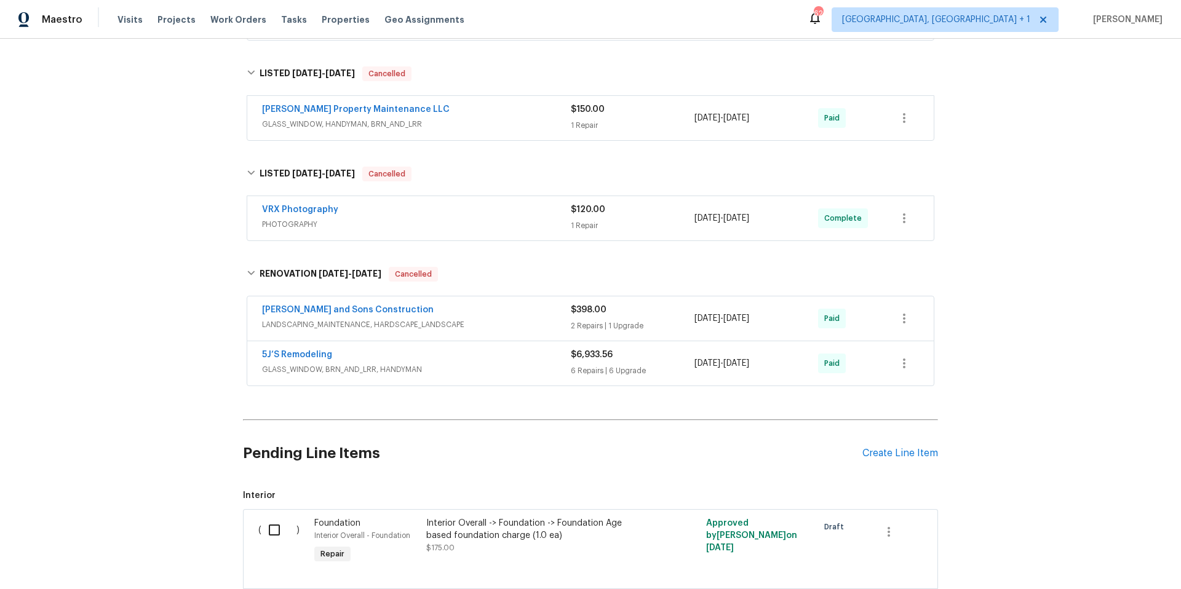
scroll to position [580, 0]
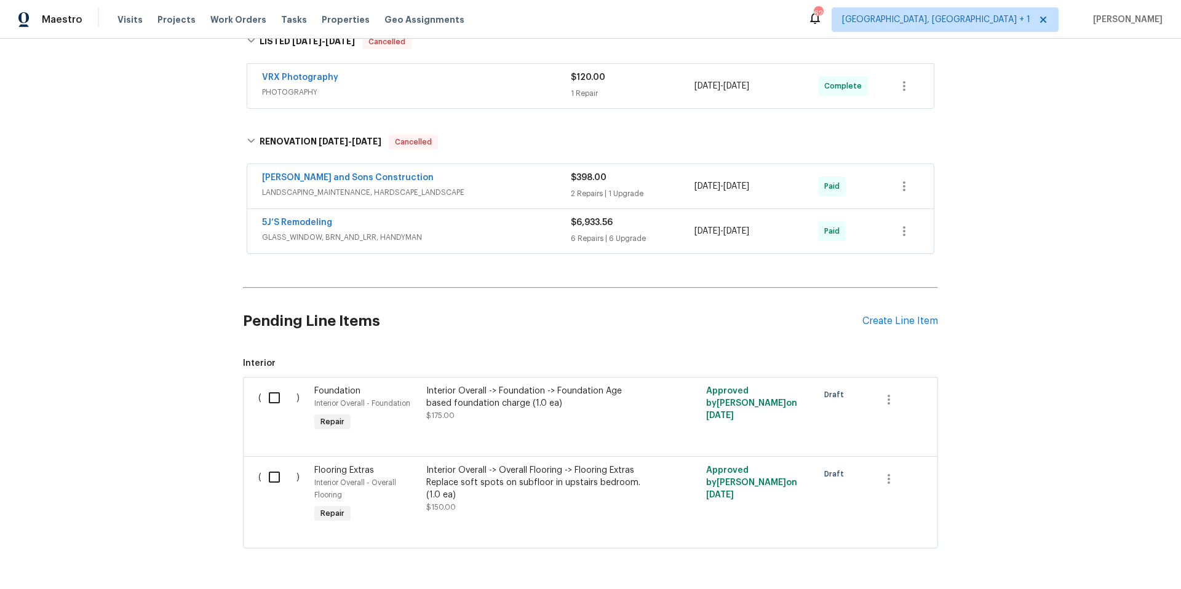
click at [471, 225] on div "5J’S Remodeling" at bounding box center [416, 224] width 309 height 15
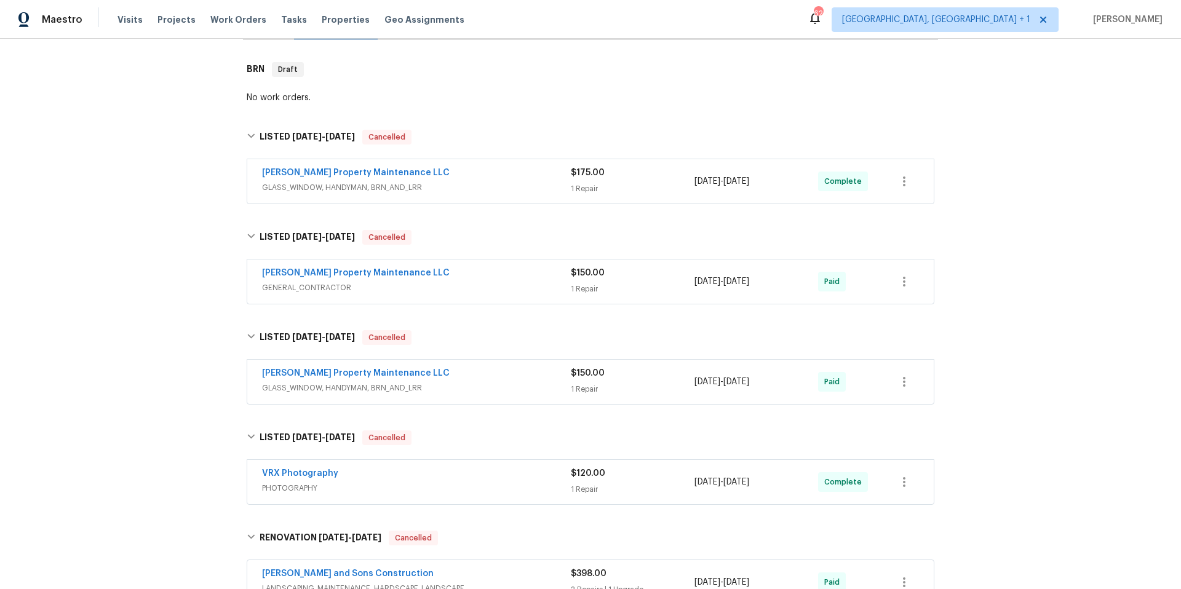
scroll to position [0, 0]
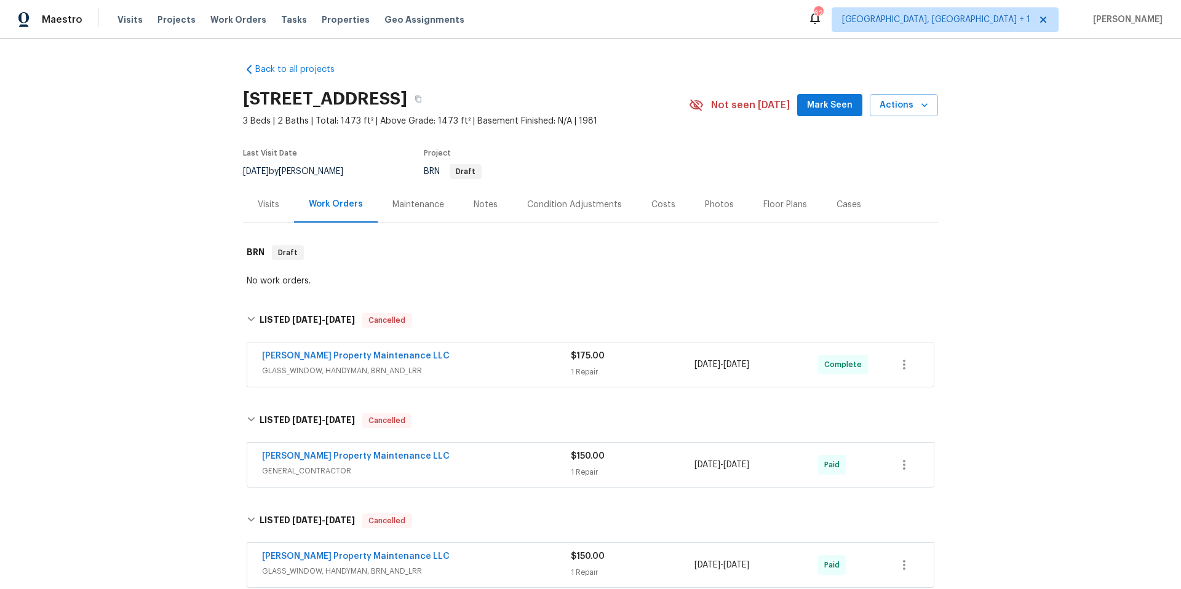
click at [706, 203] on div "Photos" at bounding box center [719, 205] width 29 height 12
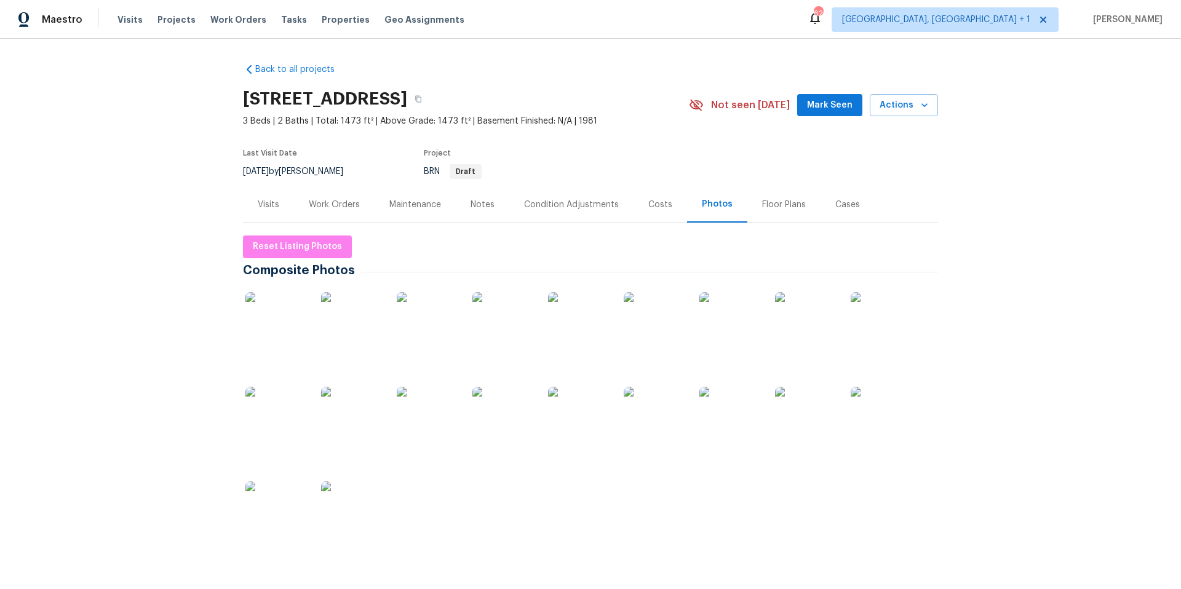
click at [578, 332] on img at bounding box center [579, 323] width 62 height 62
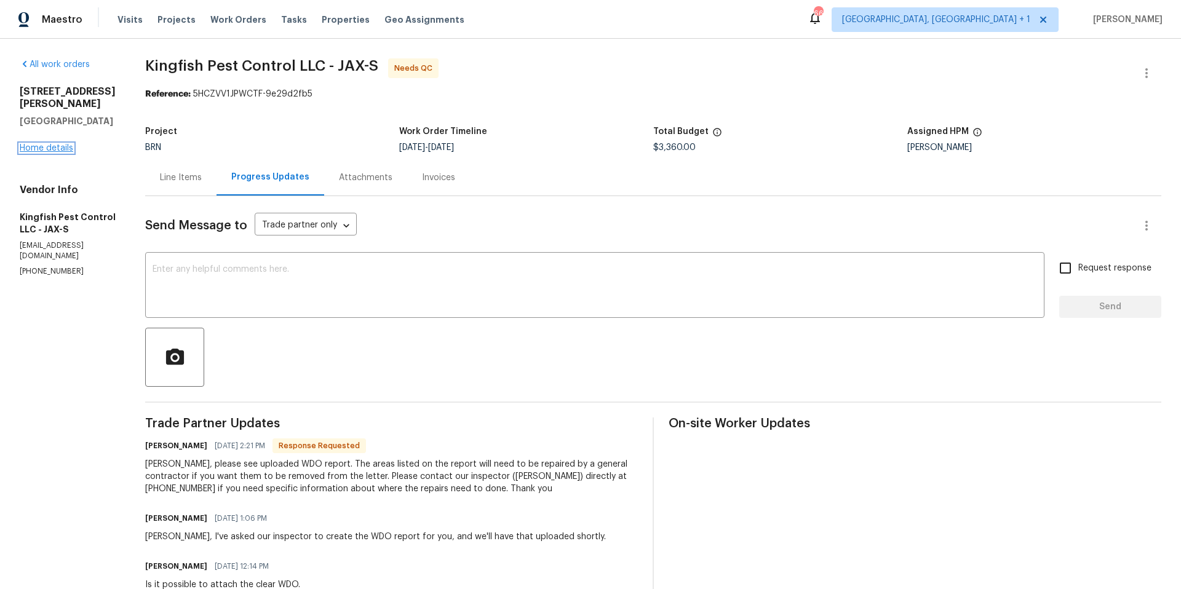
click at [65, 144] on link "Home details" at bounding box center [47, 148] width 54 height 9
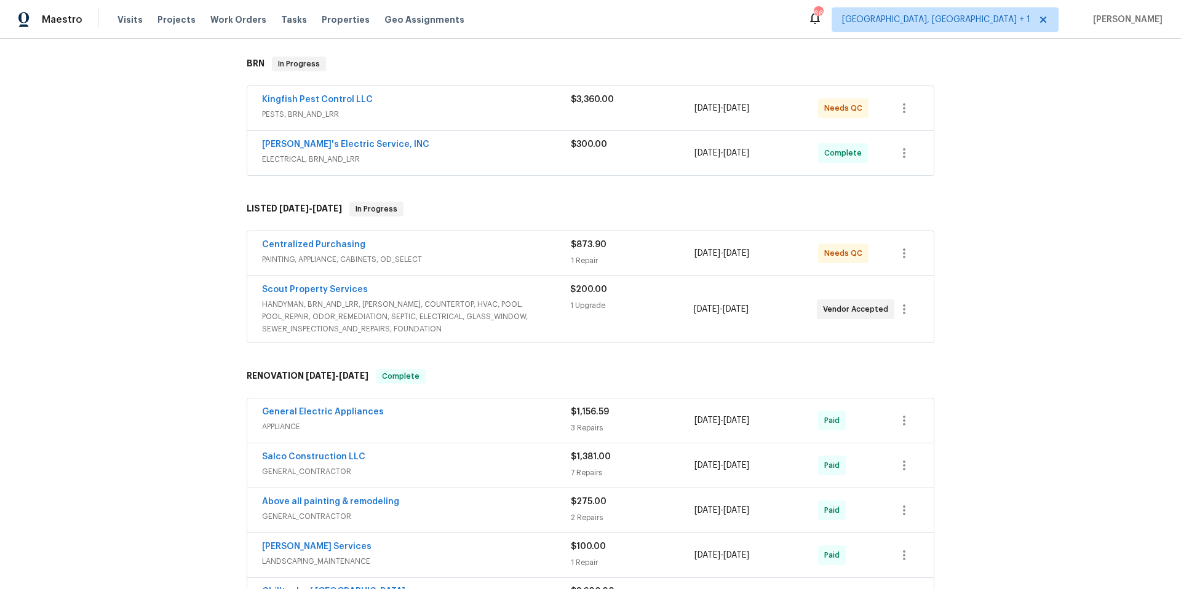
scroll to position [191, 0]
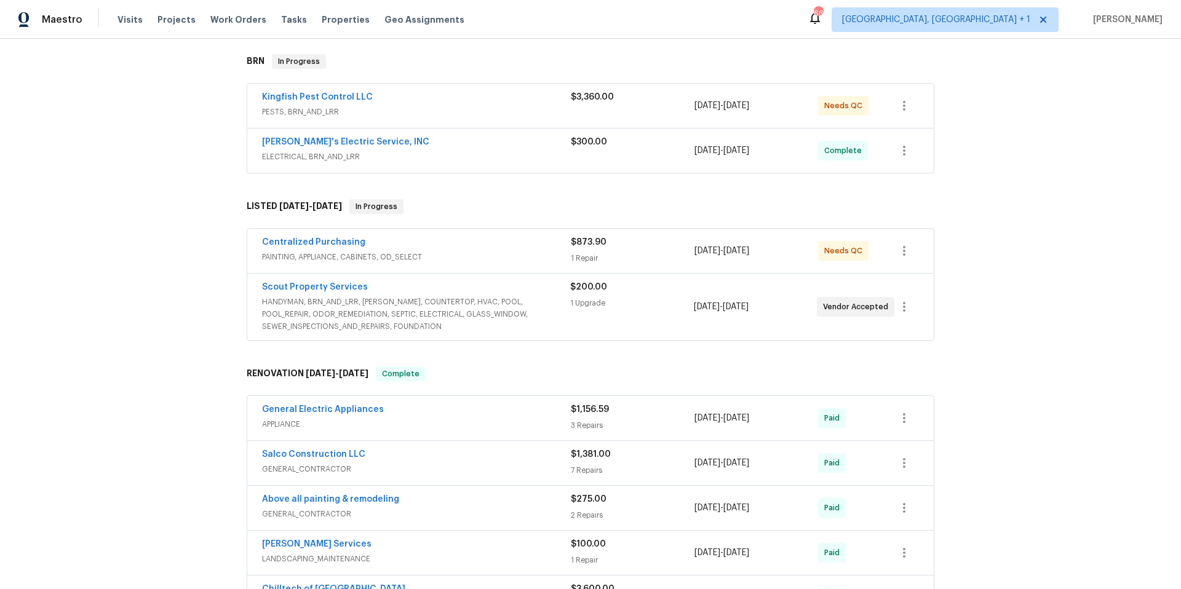
click at [521, 290] on div "Scout Property Services" at bounding box center [416, 288] width 308 height 15
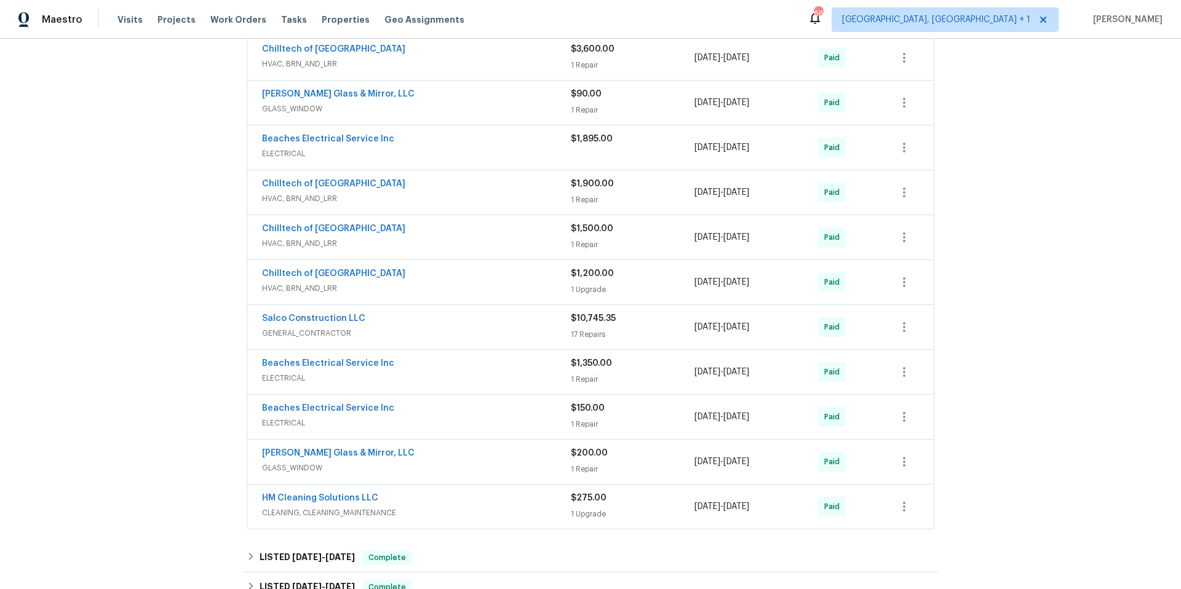
scroll to position [1143, 0]
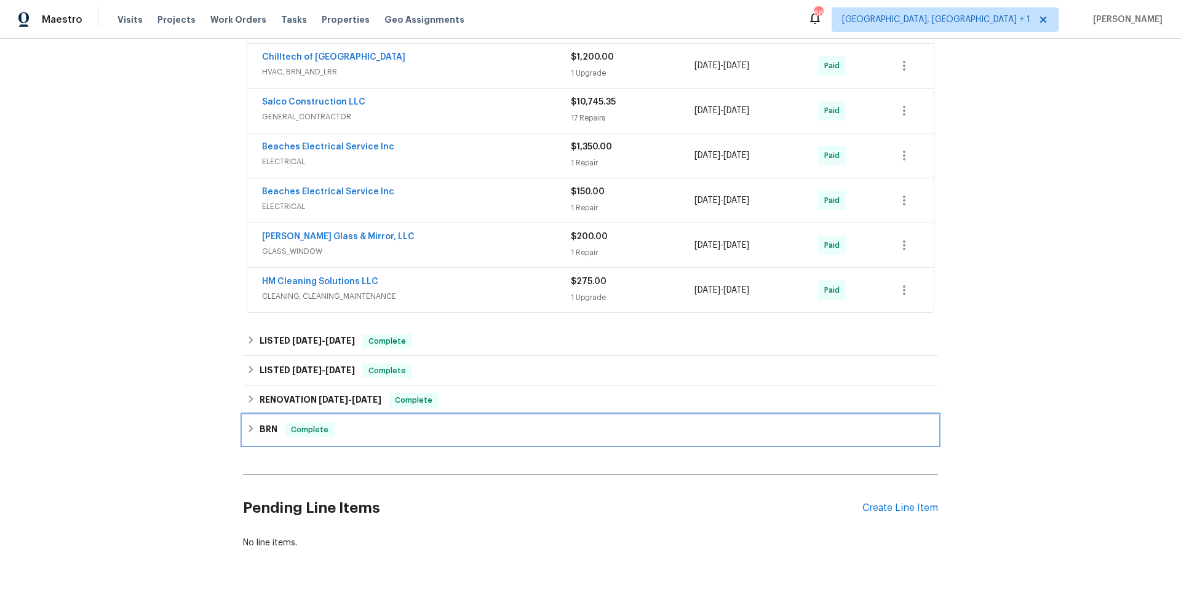
click at [597, 433] on div "BRN Complete" at bounding box center [591, 430] width 688 height 15
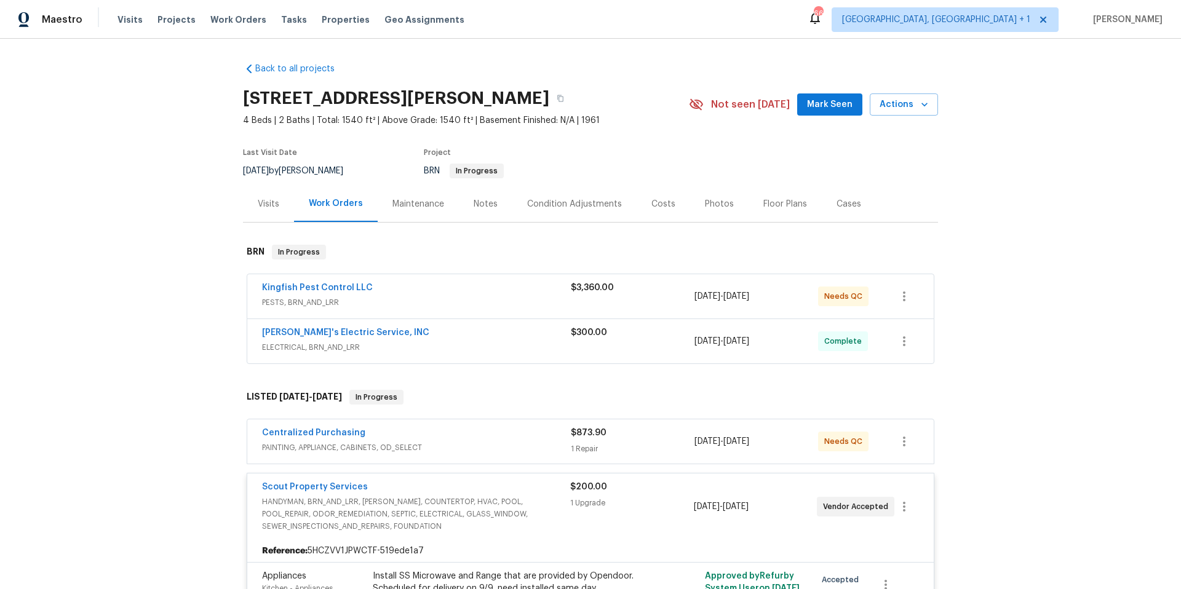
scroll to position [0, 0]
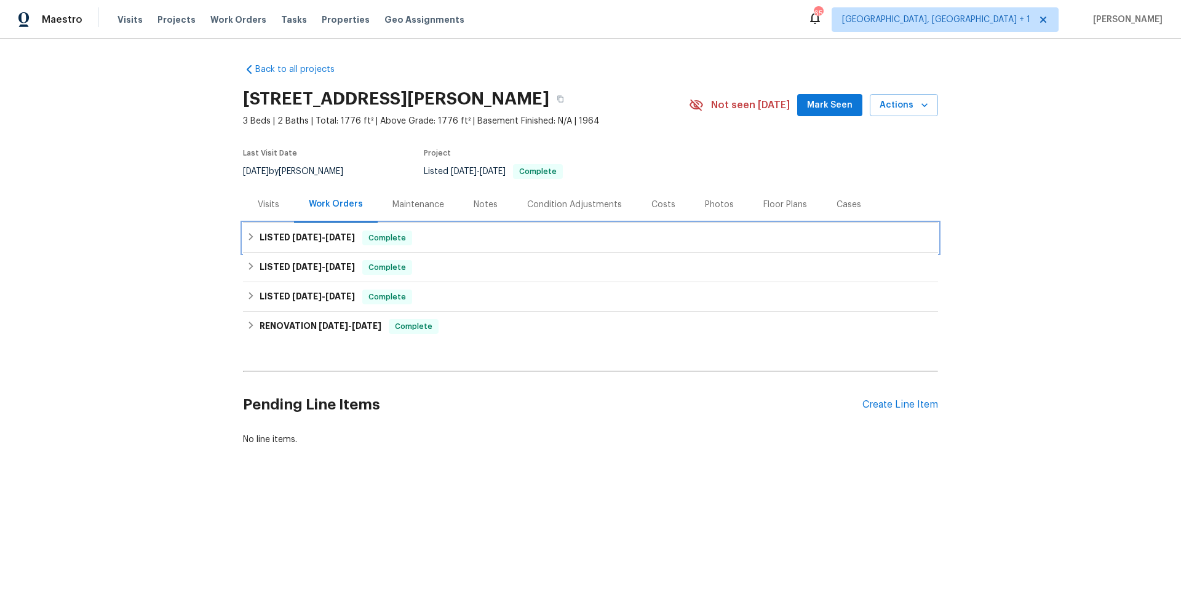
click at [448, 242] on div "LISTED [DATE] - [DATE] Complete" at bounding box center [591, 238] width 688 height 15
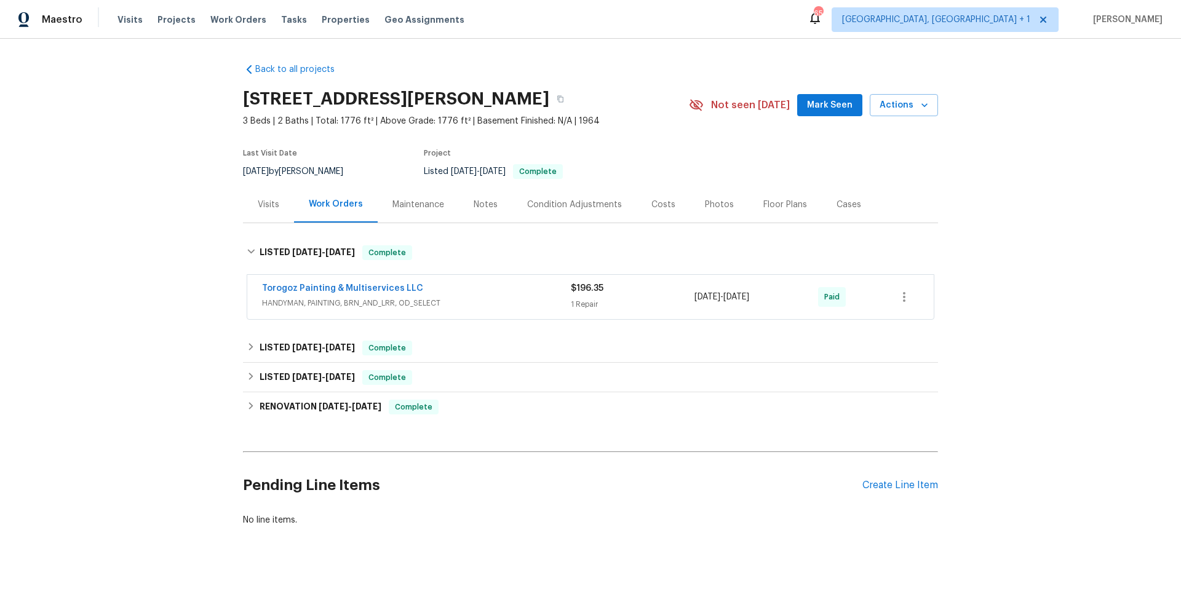
click at [465, 295] on div "Torogoz Painting & Multiservices LLC" at bounding box center [416, 289] width 309 height 15
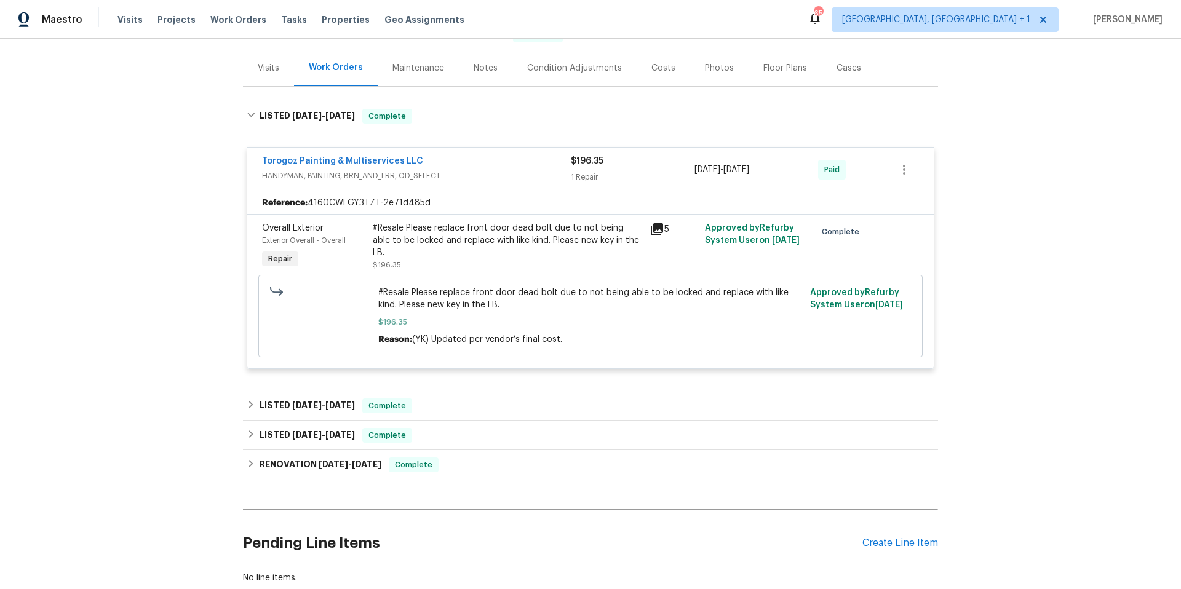
scroll to position [225, 0]
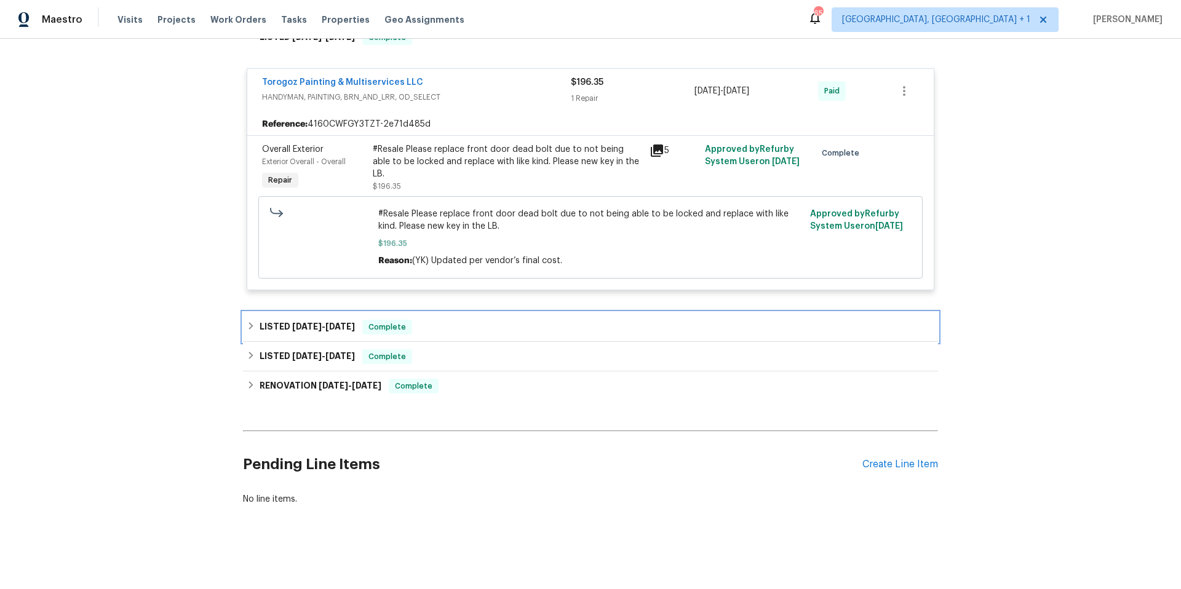
click at [465, 320] on div "LISTED [DATE] - [DATE] Complete" at bounding box center [591, 327] width 688 height 15
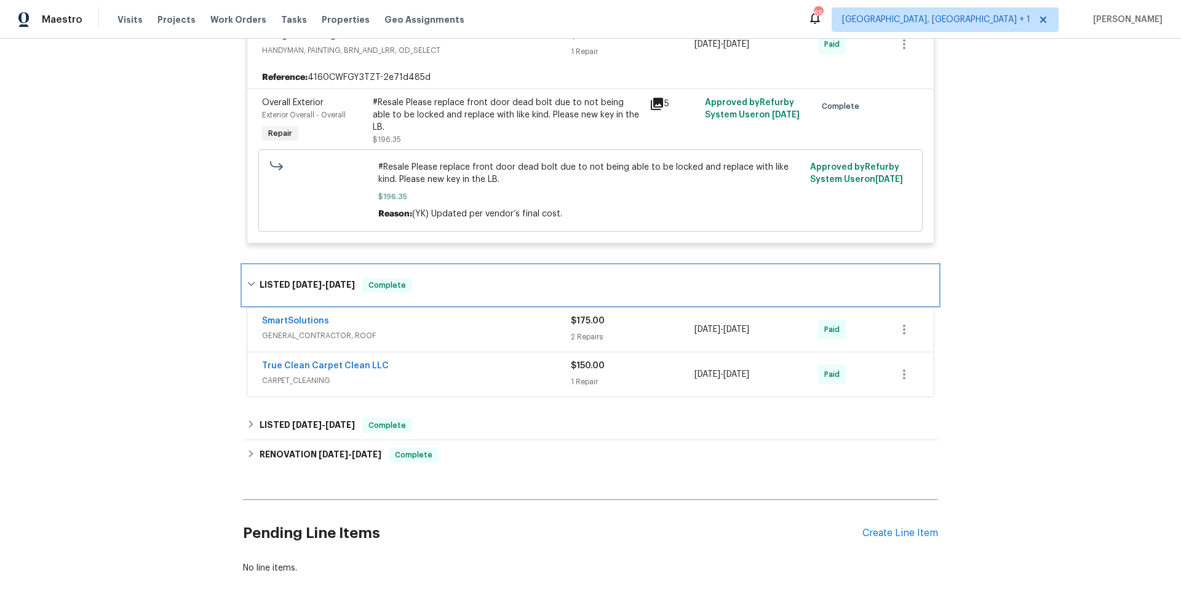
scroll to position [298, 0]
